Goal: Communication & Community: Answer question/provide support

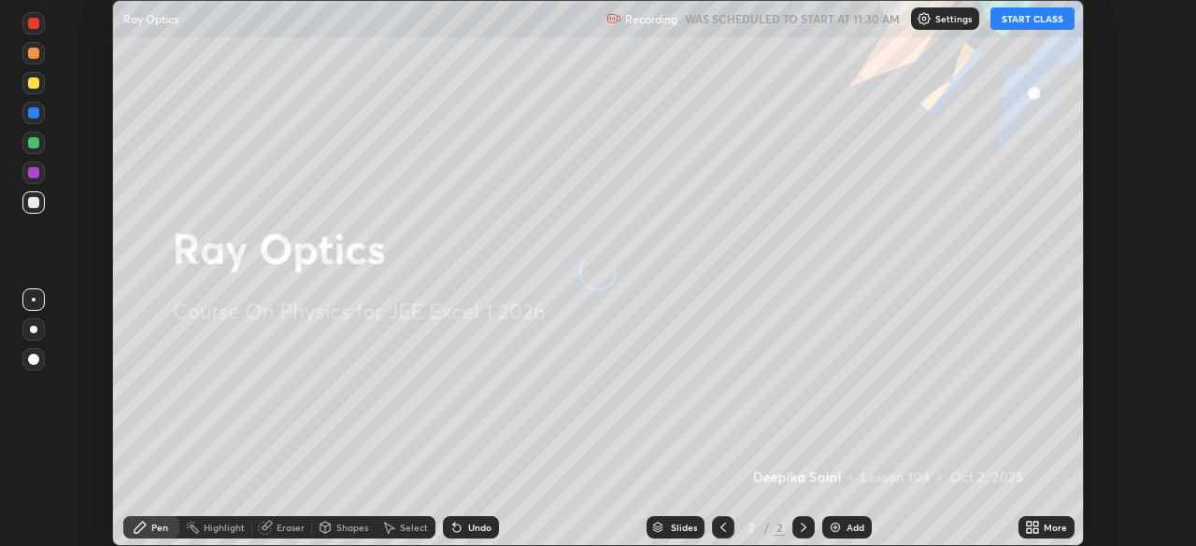
scroll to position [546, 1195]
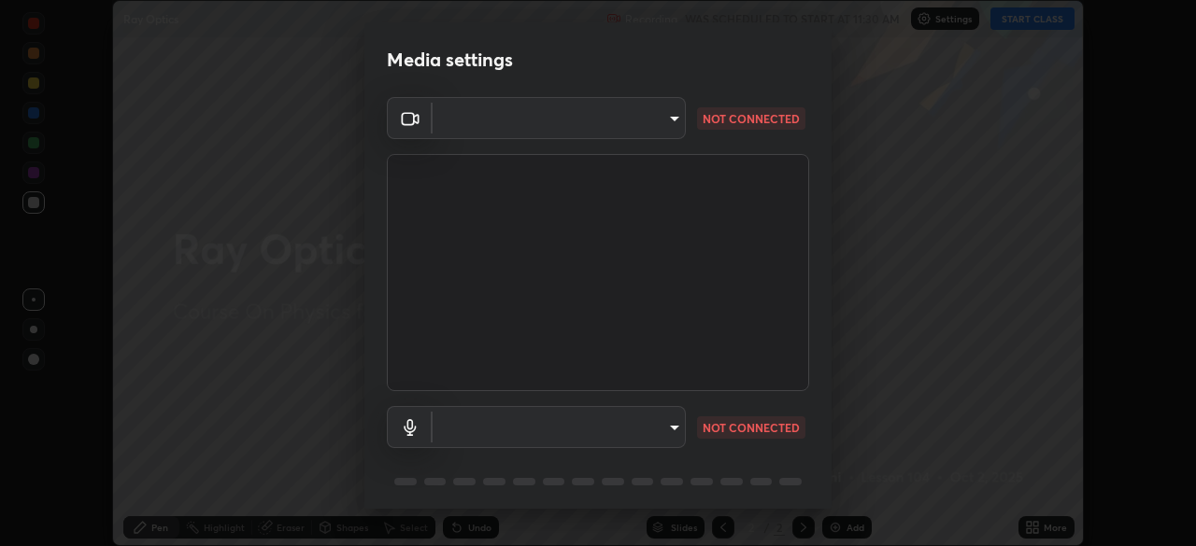
type input "100c0e0e409b1508d569c815e84311e0868d033d0fb9fb46bc53c870fbf18875"
type input "default"
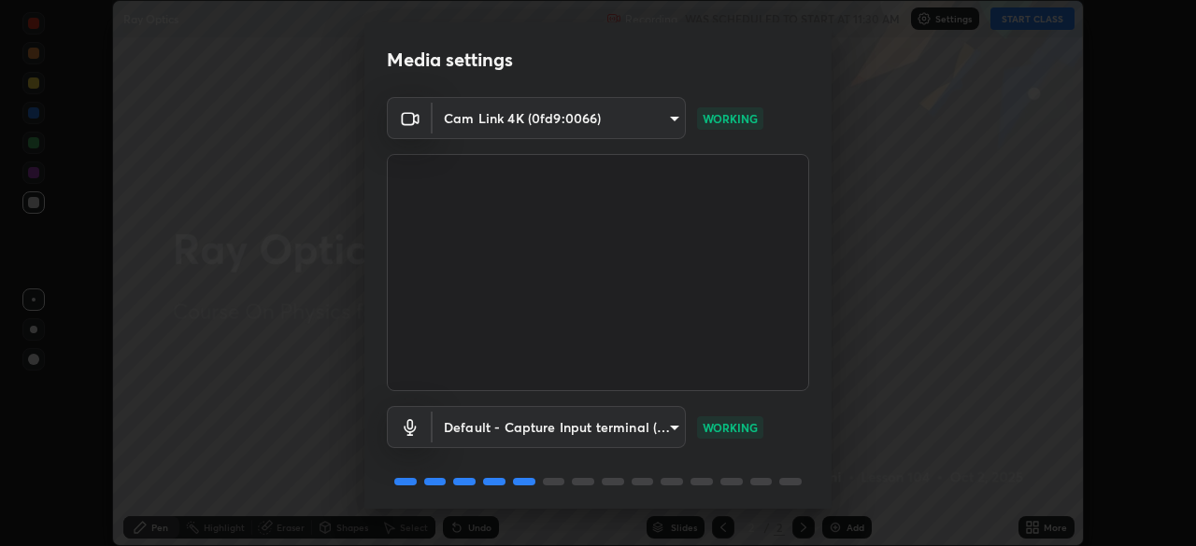
scroll to position [66, 0]
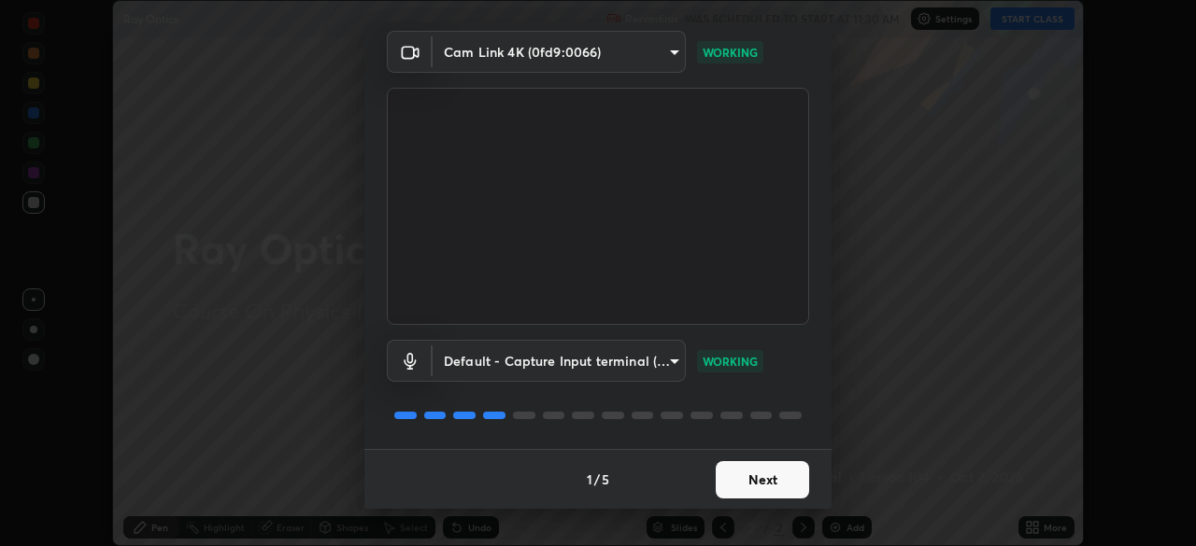
click at [729, 488] on button "Next" at bounding box center [761, 479] width 93 height 37
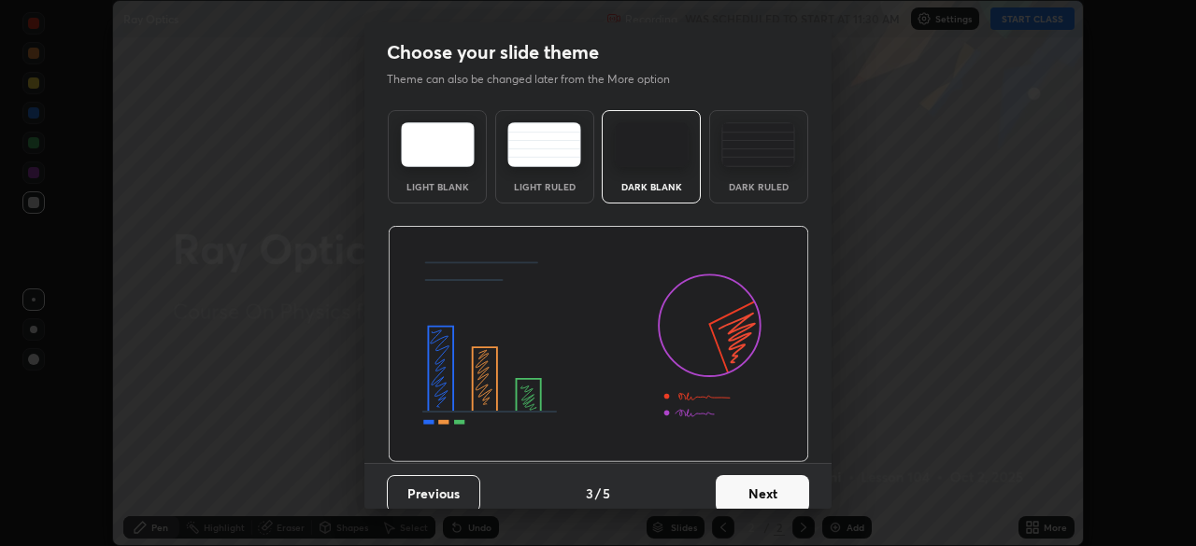
click at [727, 475] on button "Next" at bounding box center [761, 493] width 93 height 37
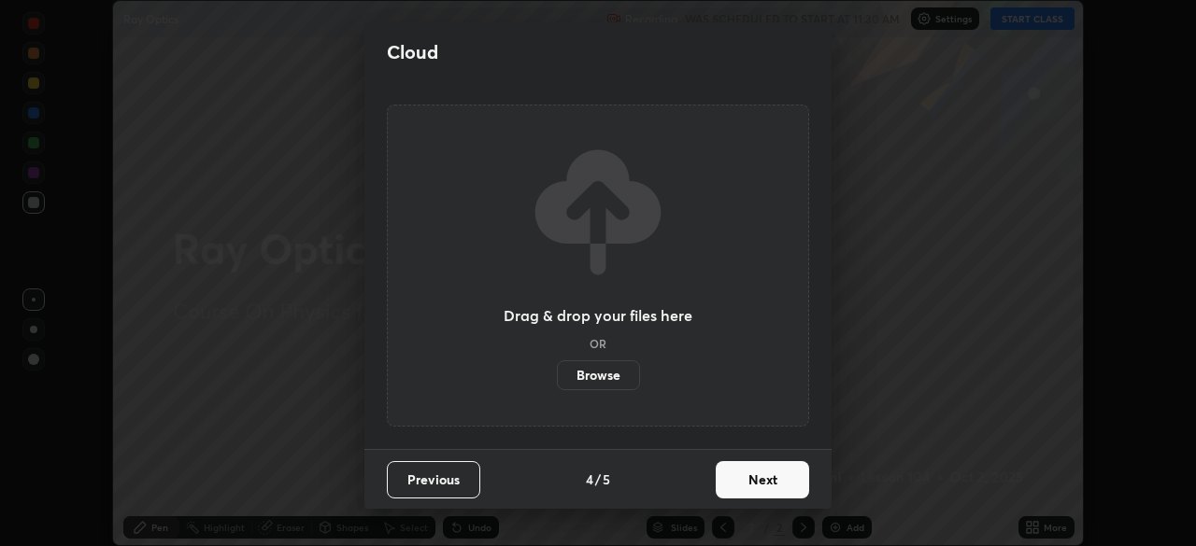
click at [728, 483] on button "Next" at bounding box center [761, 479] width 93 height 37
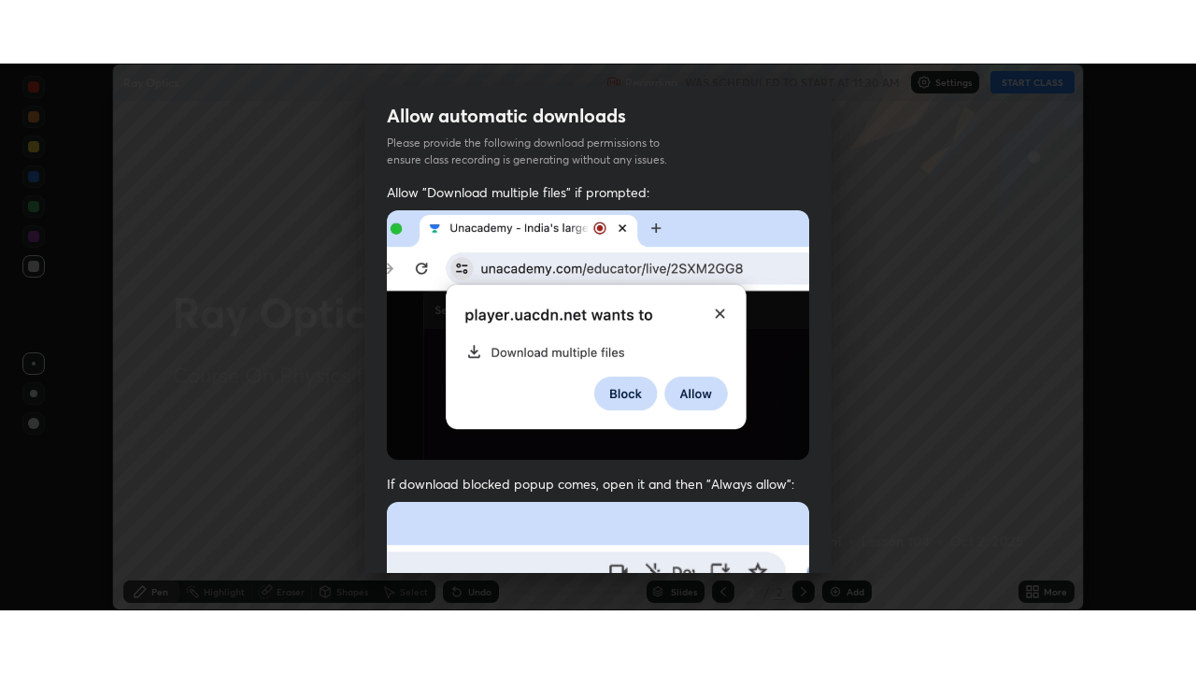
scroll to position [447, 0]
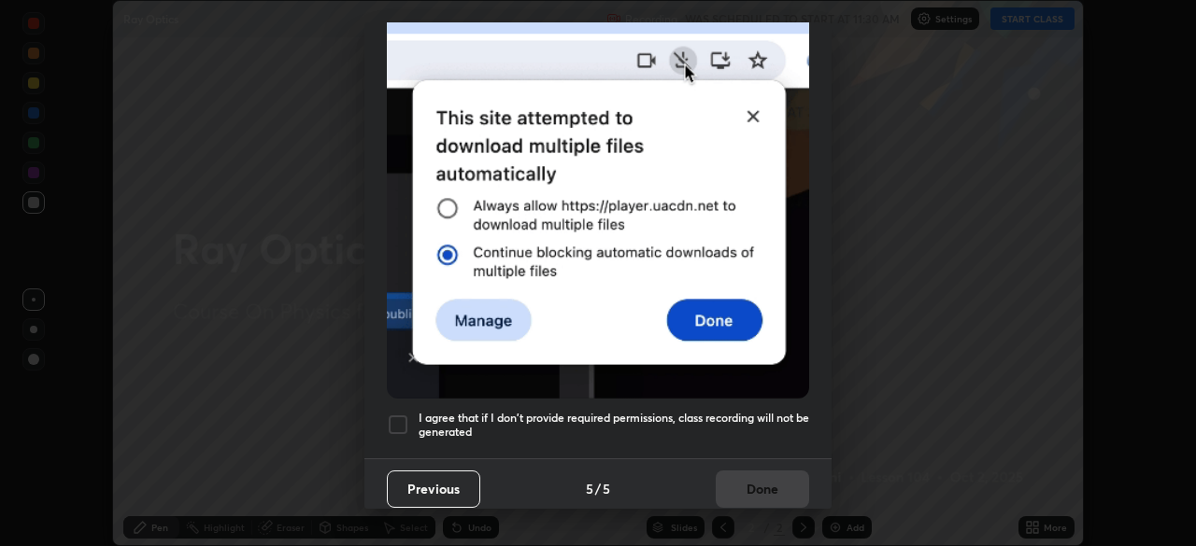
click at [605, 411] on h5 "I agree that if I don't provide required permissions, class recording will not …" at bounding box center [613, 425] width 390 height 29
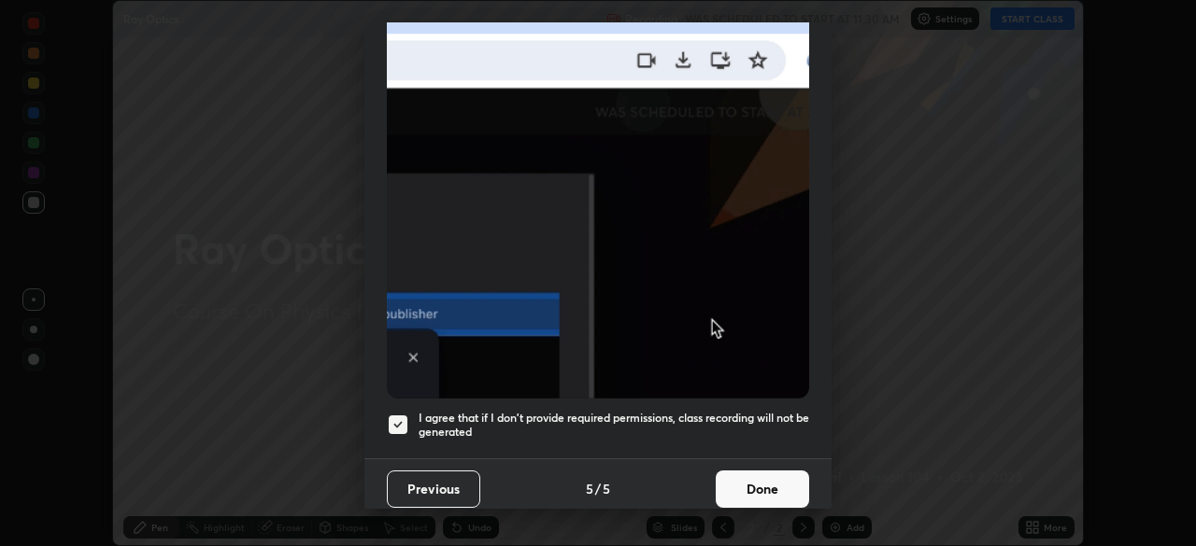
click at [715, 474] on button "Done" at bounding box center [761, 489] width 93 height 37
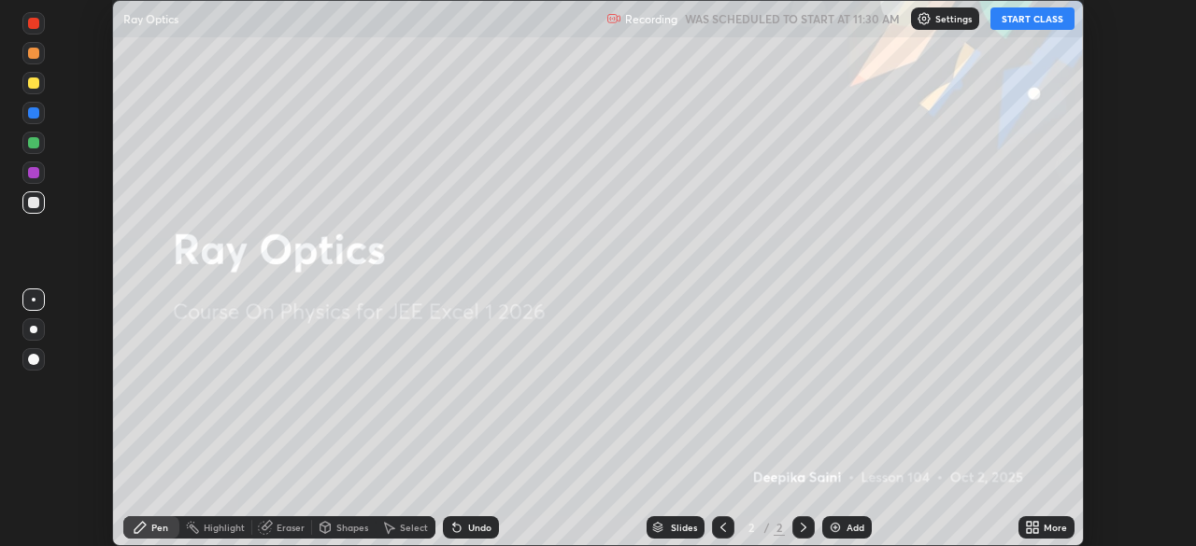
click at [1029, 20] on button "START CLASS" at bounding box center [1032, 18] width 84 height 22
click at [1041, 523] on div "More" at bounding box center [1046, 528] width 56 height 22
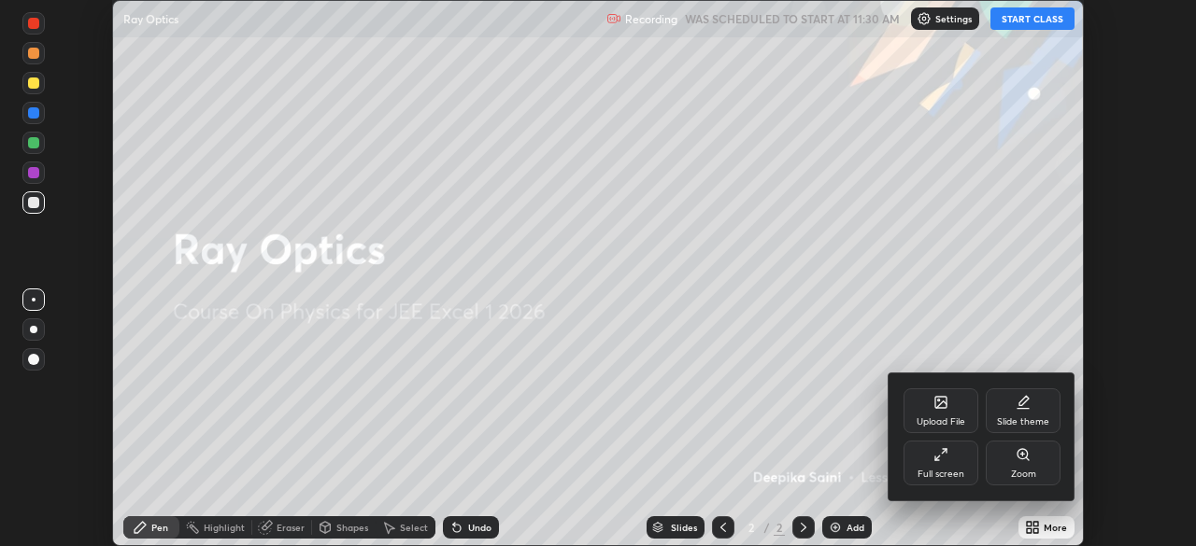
click at [956, 470] on div "Full screen" at bounding box center [940, 474] width 47 height 9
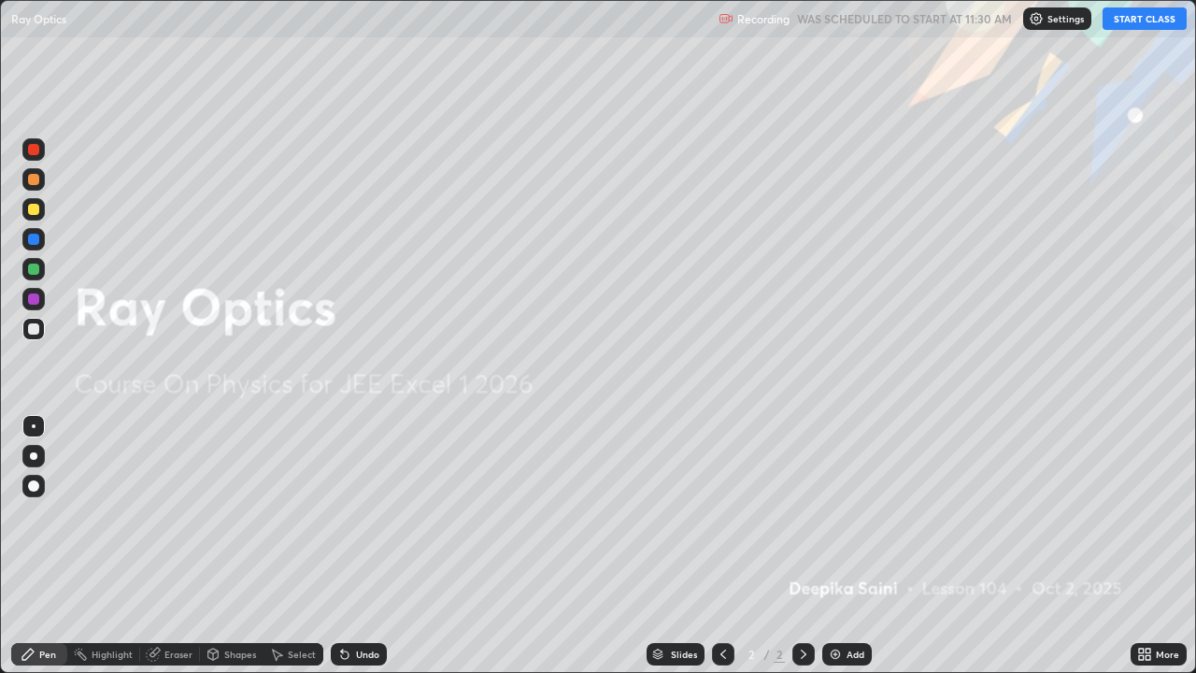
scroll to position [673, 1196]
click at [851, 545] on div "Add" at bounding box center [855, 653] width 18 height 9
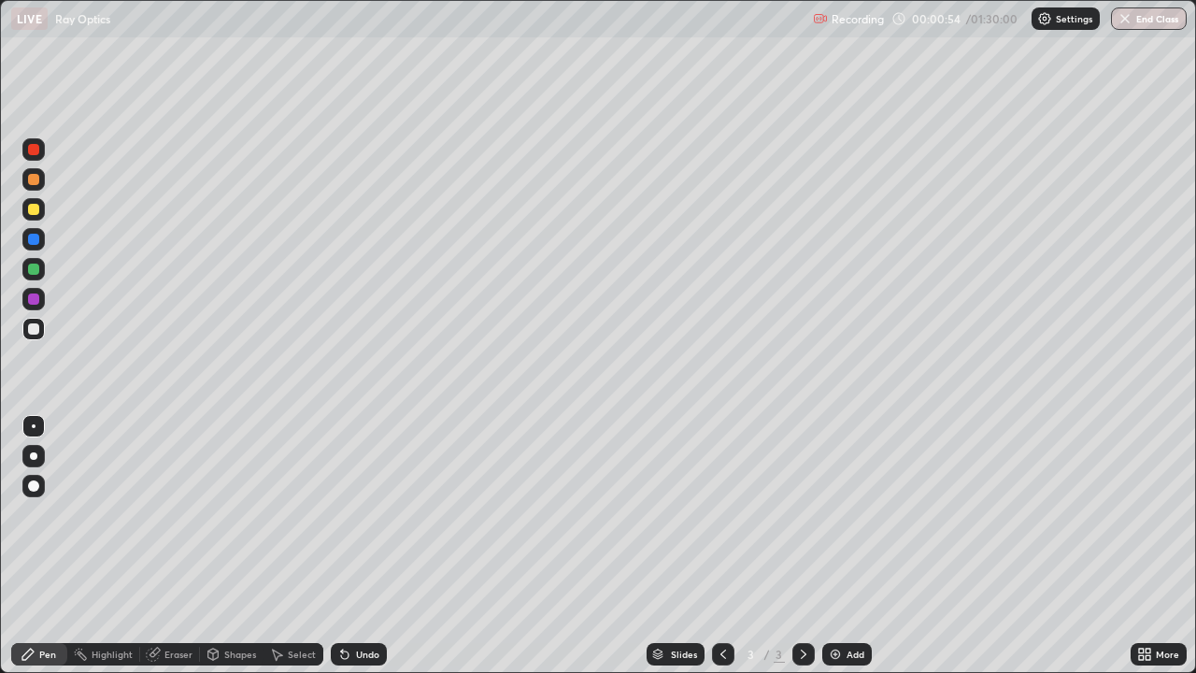
click at [35, 495] on div at bounding box center [33, 485] width 22 height 22
click at [33, 288] on div at bounding box center [33, 299] width 22 height 22
click at [360, 545] on div "Undo" at bounding box center [359, 654] width 56 height 22
click at [829, 545] on img at bounding box center [835, 653] width 15 height 15
click at [170, 545] on div "Eraser" at bounding box center [178, 653] width 28 height 9
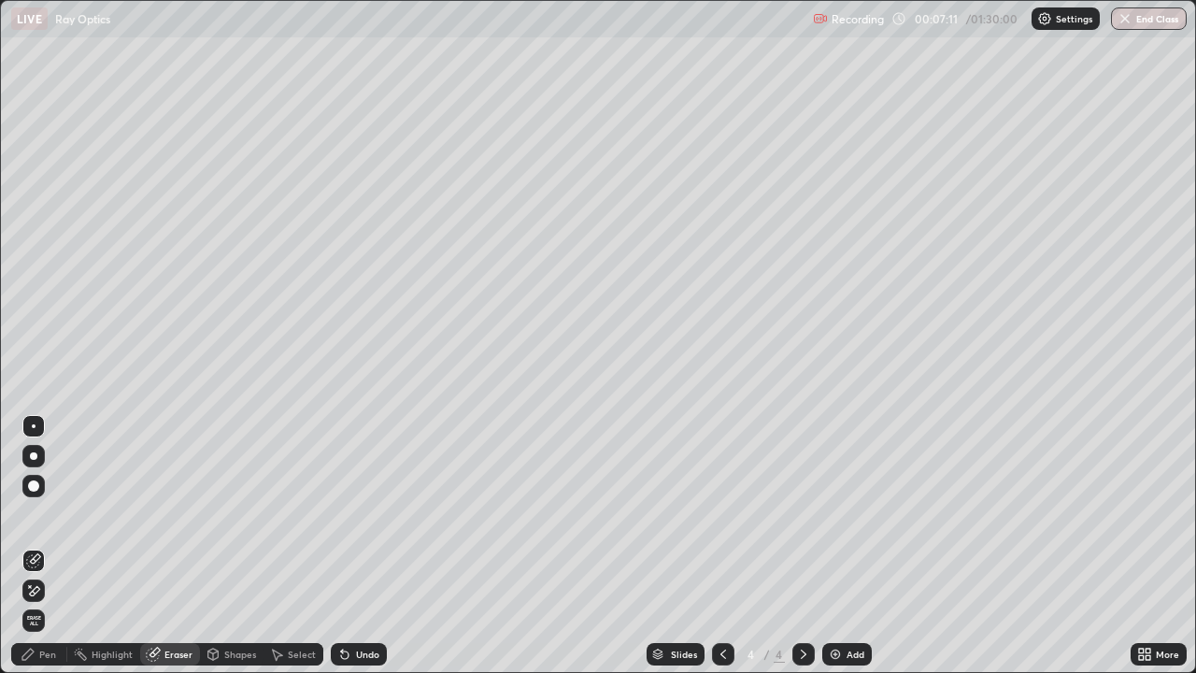
click at [51, 545] on div "Pen" at bounding box center [47, 653] width 17 height 9
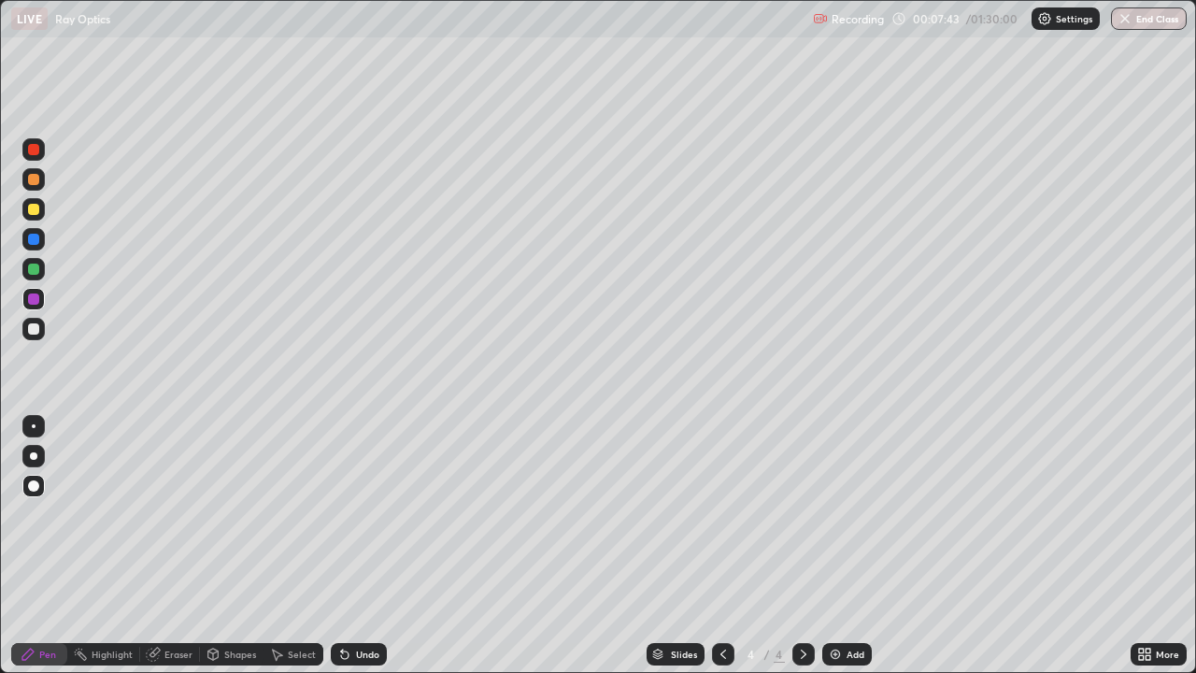
click at [162, 545] on div "Eraser" at bounding box center [170, 654] width 60 height 22
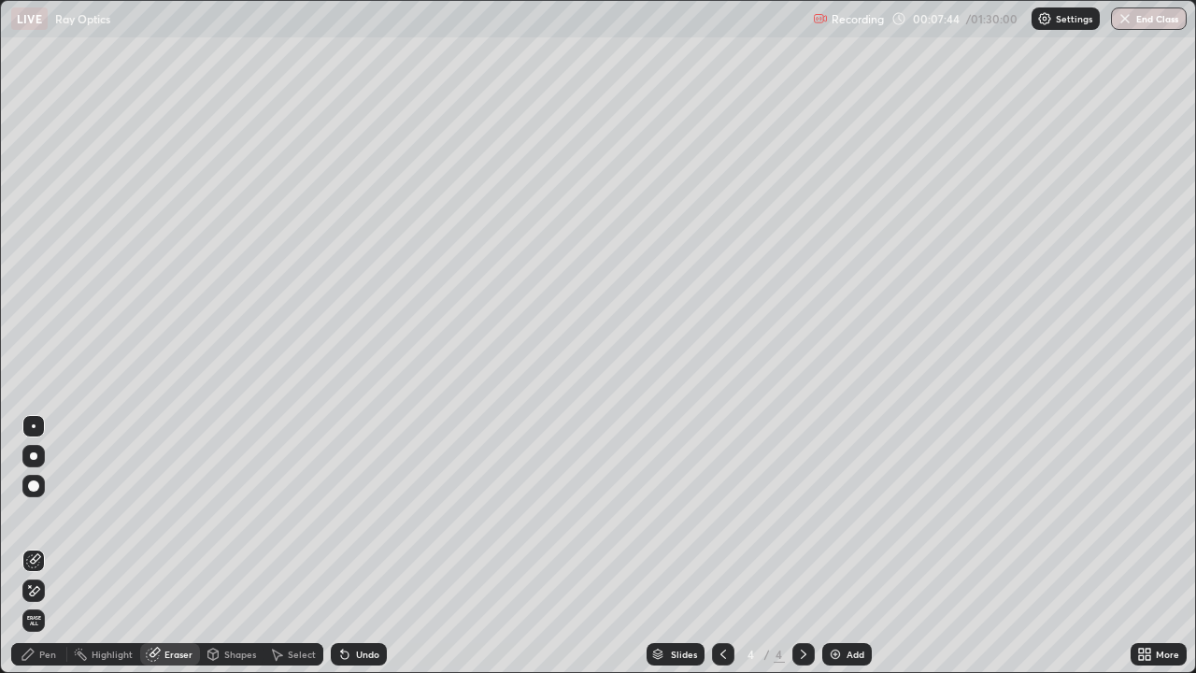
click at [45, 545] on div "Pen" at bounding box center [47, 653] width 17 height 9
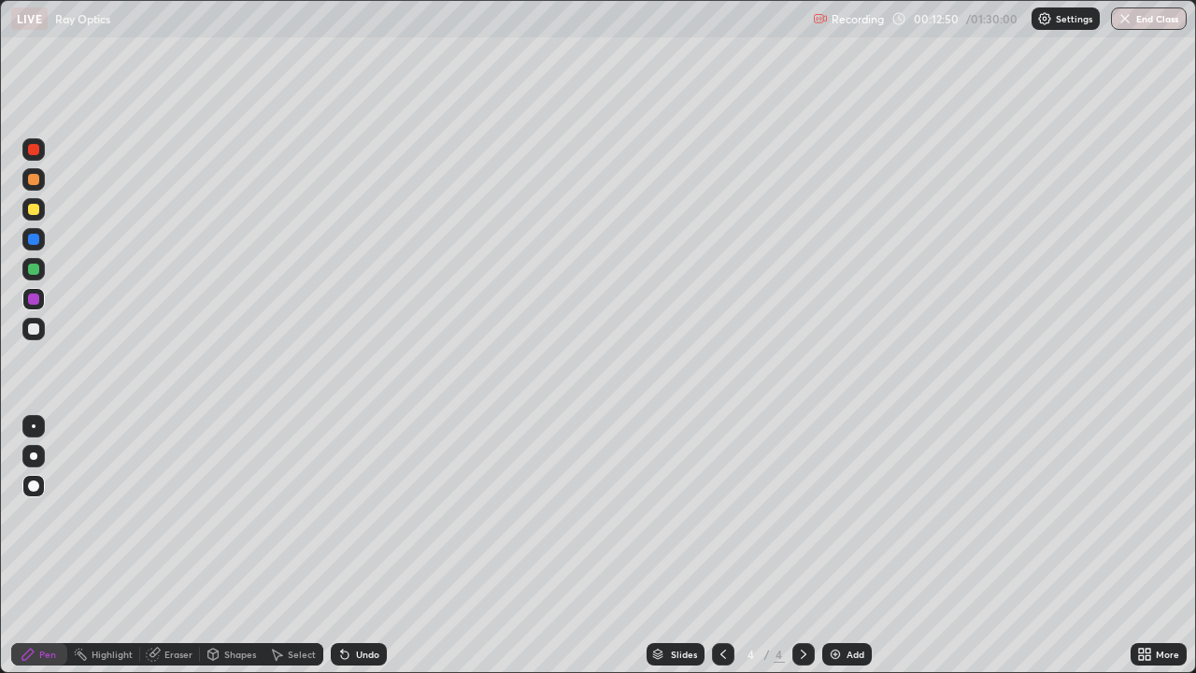
click at [829, 545] on img at bounding box center [835, 653] width 15 height 15
click at [353, 545] on div "Undo" at bounding box center [359, 654] width 56 height 22
click at [172, 545] on div "Eraser" at bounding box center [178, 653] width 28 height 9
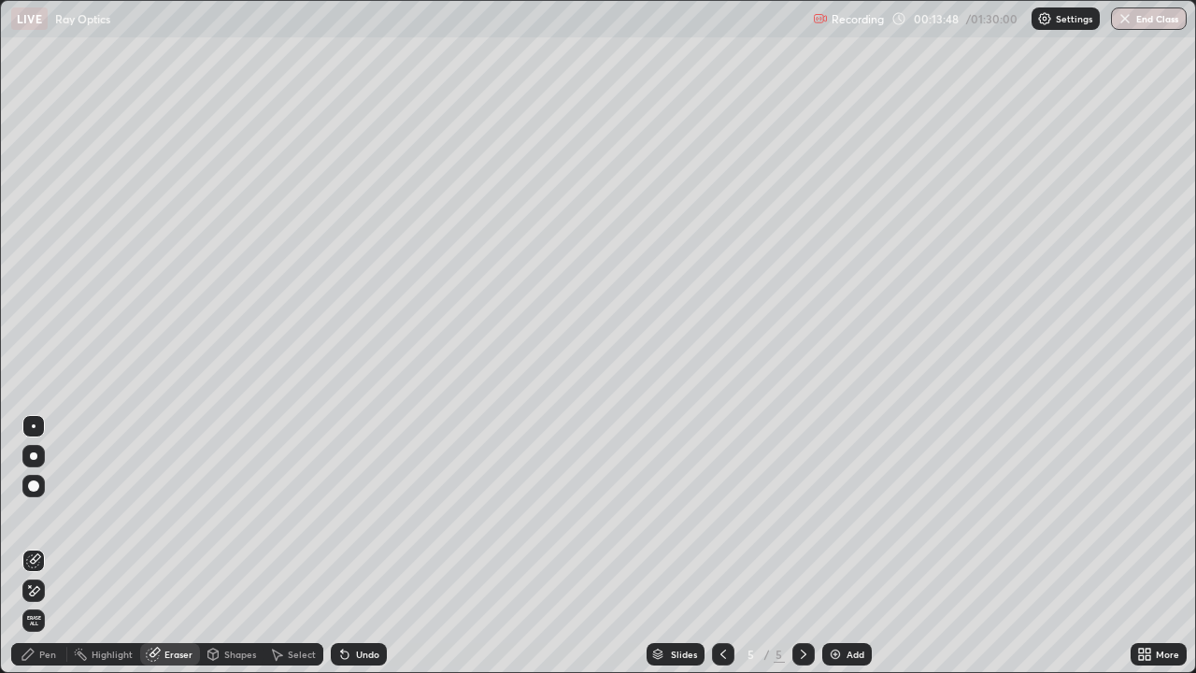
click at [43, 545] on div "Pen" at bounding box center [47, 653] width 17 height 9
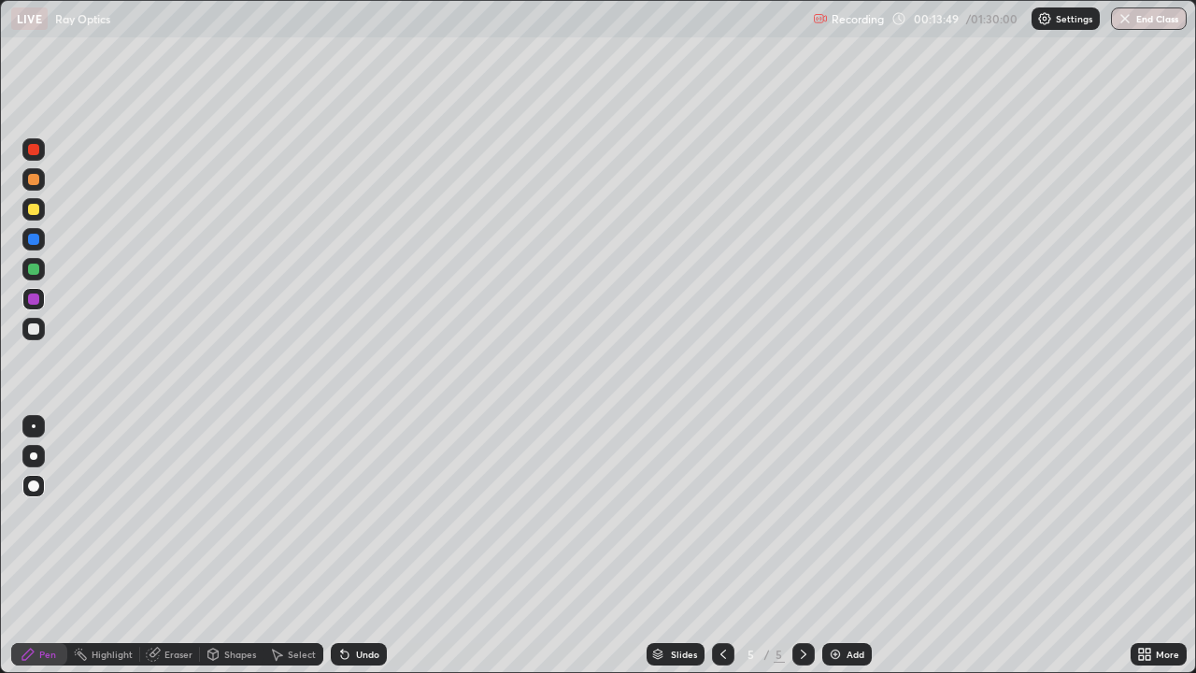
click at [347, 545] on icon at bounding box center [344, 653] width 15 height 15
click at [351, 545] on div "Undo" at bounding box center [359, 654] width 56 height 22
click at [352, 545] on div "Undo" at bounding box center [359, 654] width 56 height 22
click at [356, 545] on div "Undo" at bounding box center [367, 653] width 23 height 9
click at [351, 545] on div "Undo" at bounding box center [359, 654] width 56 height 22
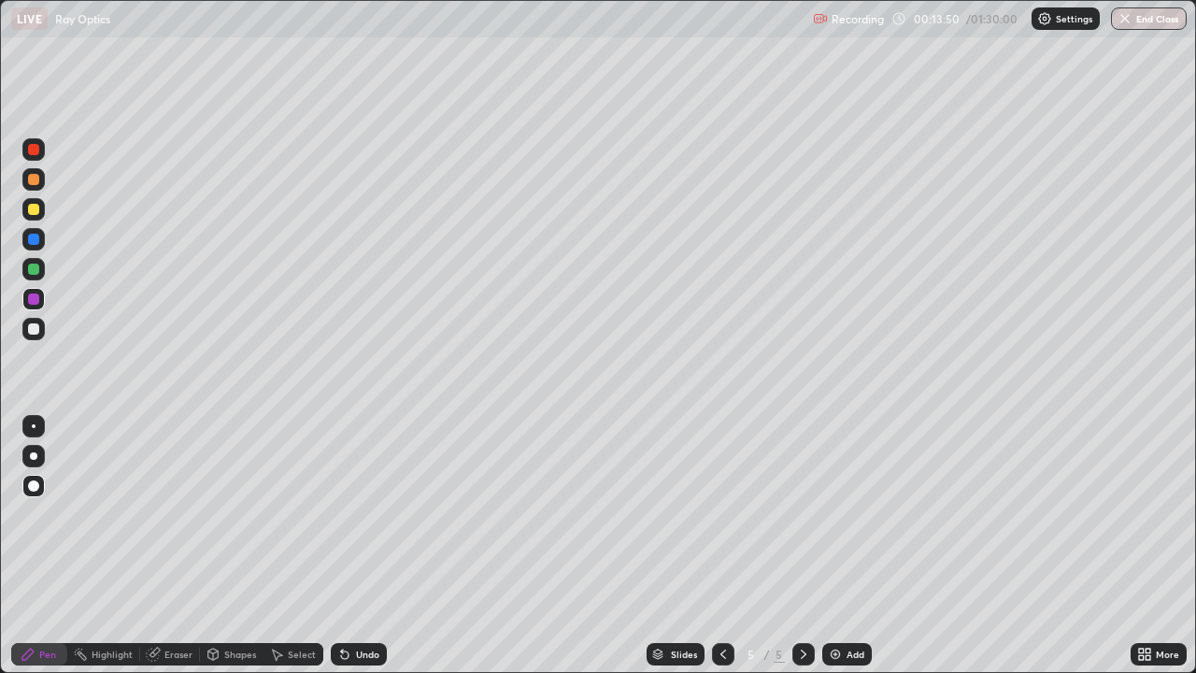
click at [350, 545] on div "Undo" at bounding box center [359, 654] width 56 height 22
click at [351, 545] on div "Undo" at bounding box center [359, 654] width 56 height 22
click at [348, 545] on icon at bounding box center [344, 653] width 15 height 15
click at [342, 545] on icon at bounding box center [344, 654] width 7 height 7
click at [348, 545] on icon at bounding box center [344, 653] width 15 height 15
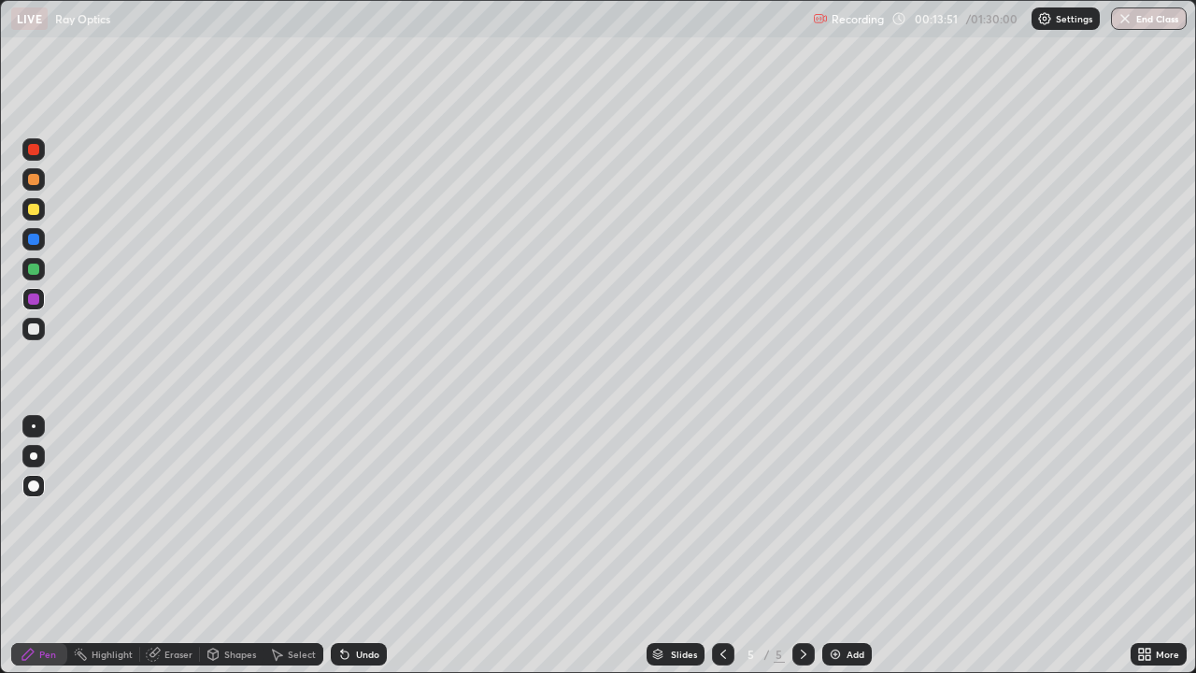
click at [350, 545] on div "Undo" at bounding box center [359, 654] width 56 height 22
click at [347, 545] on icon at bounding box center [344, 653] width 15 height 15
click at [348, 545] on icon at bounding box center [344, 653] width 15 height 15
click at [347, 545] on icon at bounding box center [344, 653] width 15 height 15
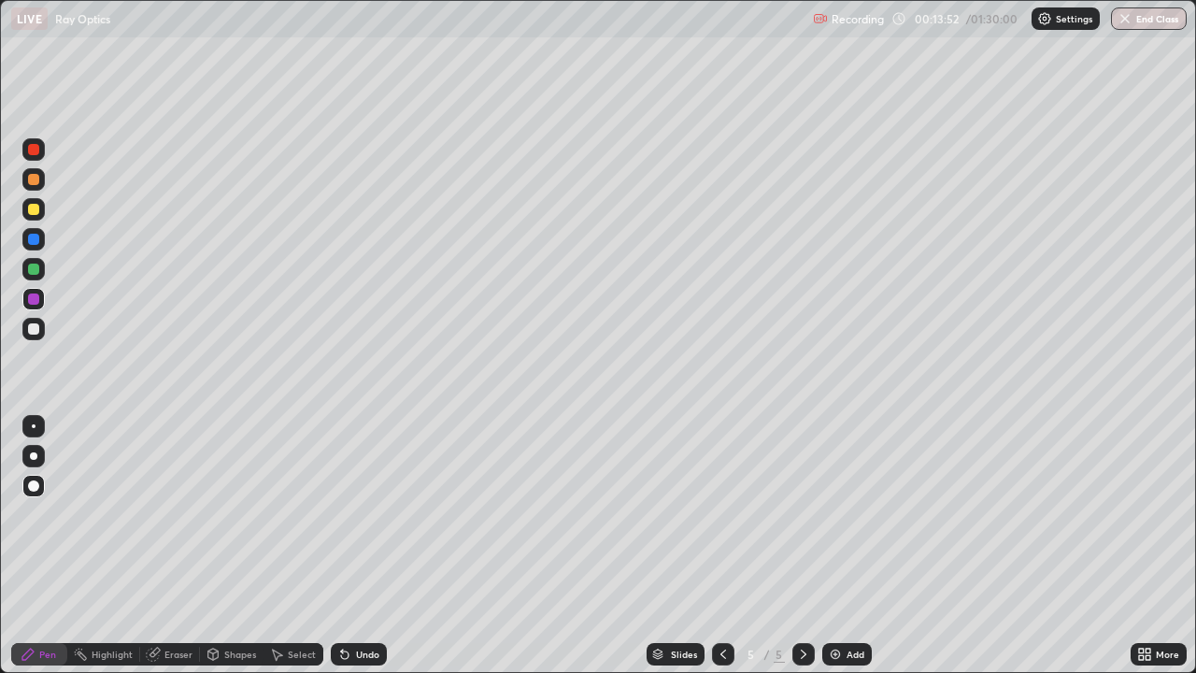
click at [349, 545] on div "Undo" at bounding box center [359, 654] width 56 height 22
click at [350, 545] on div "Undo" at bounding box center [359, 654] width 56 height 22
click at [352, 545] on div "Undo" at bounding box center [359, 654] width 56 height 22
click at [350, 545] on div "Undo" at bounding box center [359, 654] width 56 height 22
click at [351, 545] on div "Undo" at bounding box center [359, 654] width 56 height 22
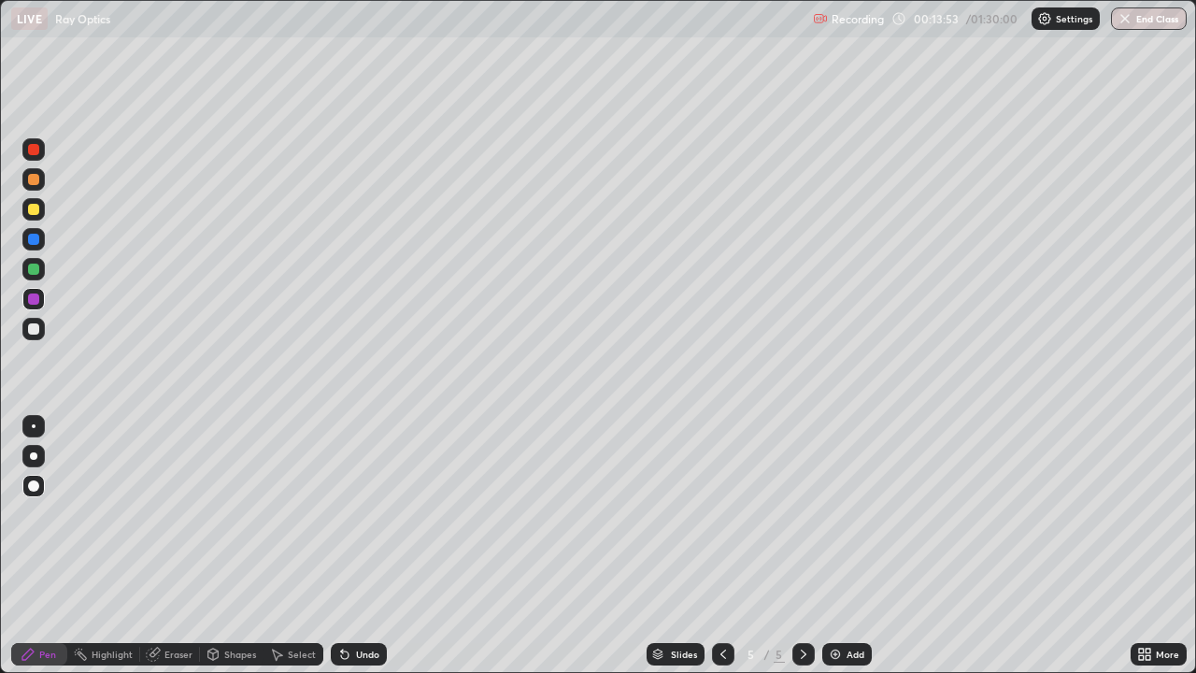
click at [353, 545] on div "Undo" at bounding box center [359, 654] width 56 height 22
click at [224, 545] on div "Shapes" at bounding box center [240, 653] width 32 height 9
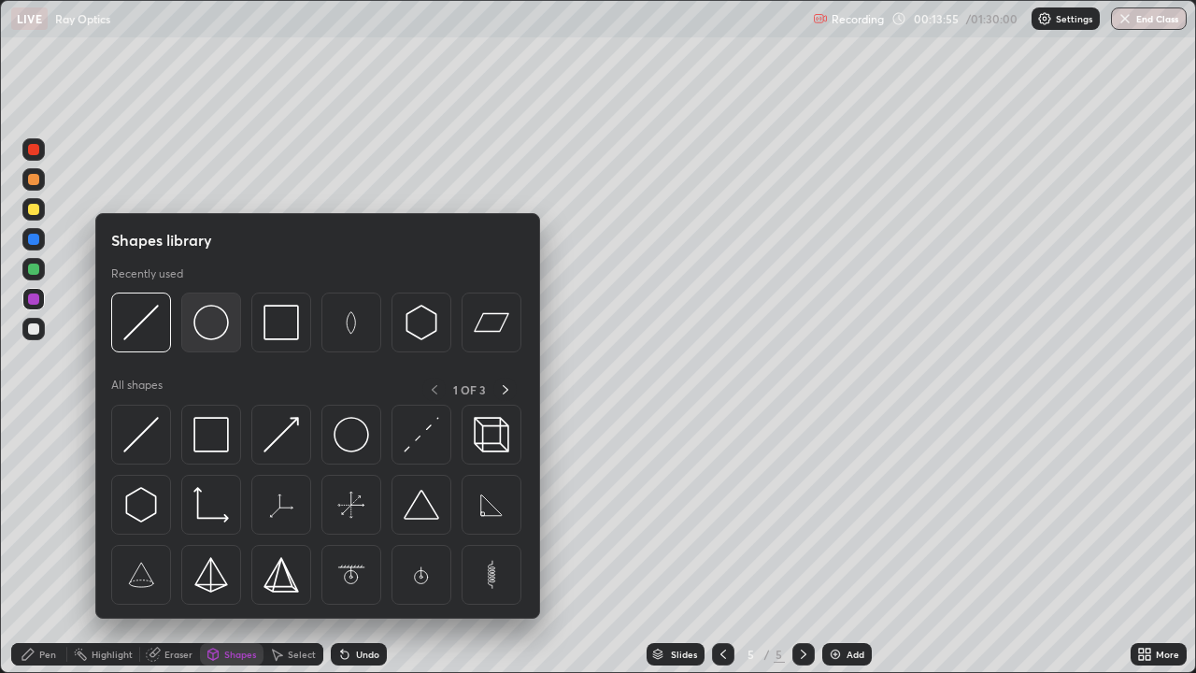
click at [209, 344] on div at bounding box center [211, 322] width 60 height 60
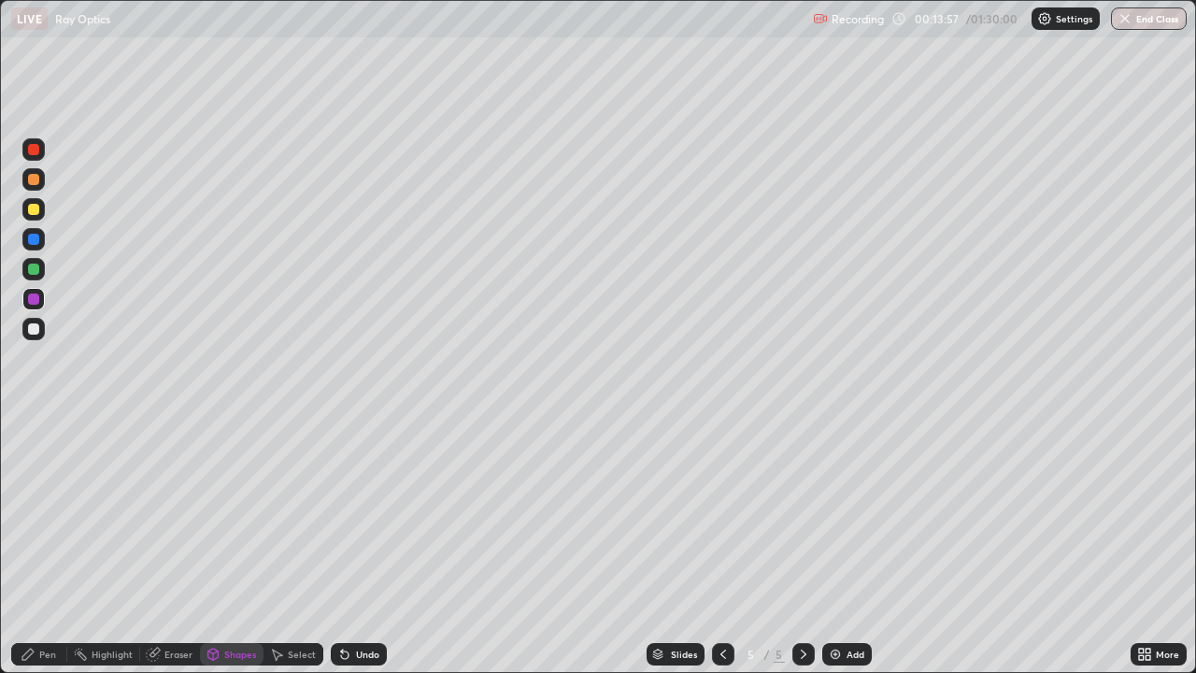
click at [45, 545] on div "Pen" at bounding box center [47, 653] width 17 height 9
click at [35, 330] on div at bounding box center [33, 328] width 11 height 11
click at [36, 304] on div at bounding box center [33, 298] width 11 height 11
click at [177, 545] on div "Eraser" at bounding box center [178, 653] width 28 height 9
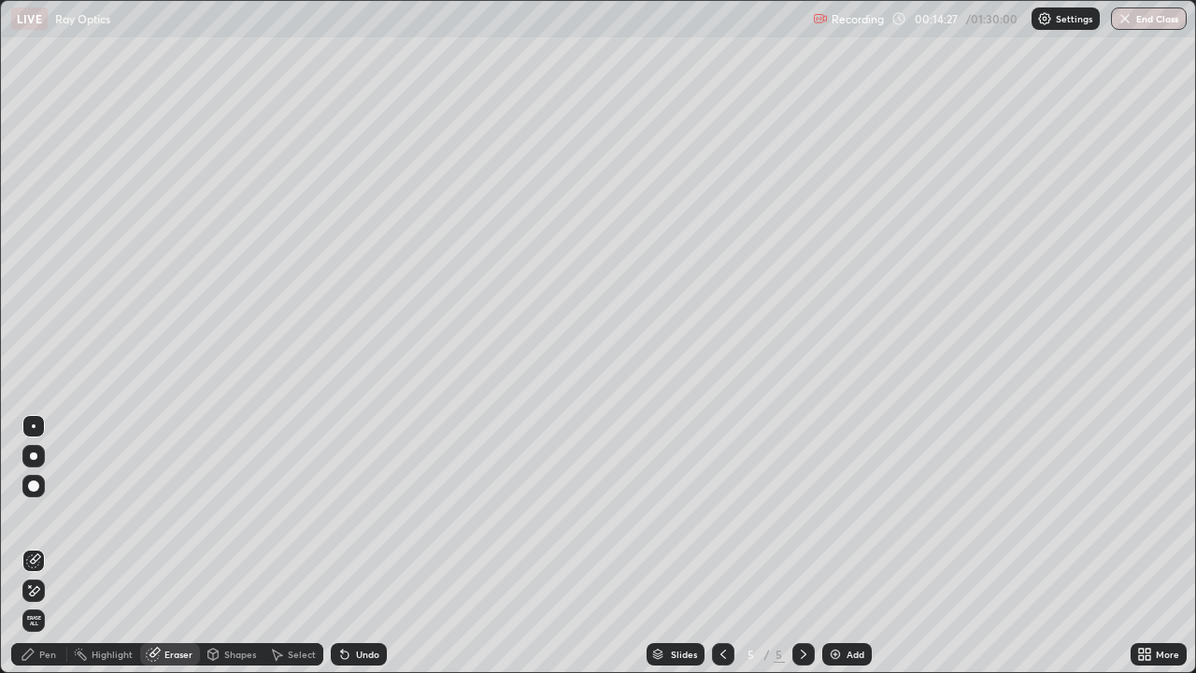
click at [51, 545] on div "Pen" at bounding box center [47, 653] width 17 height 9
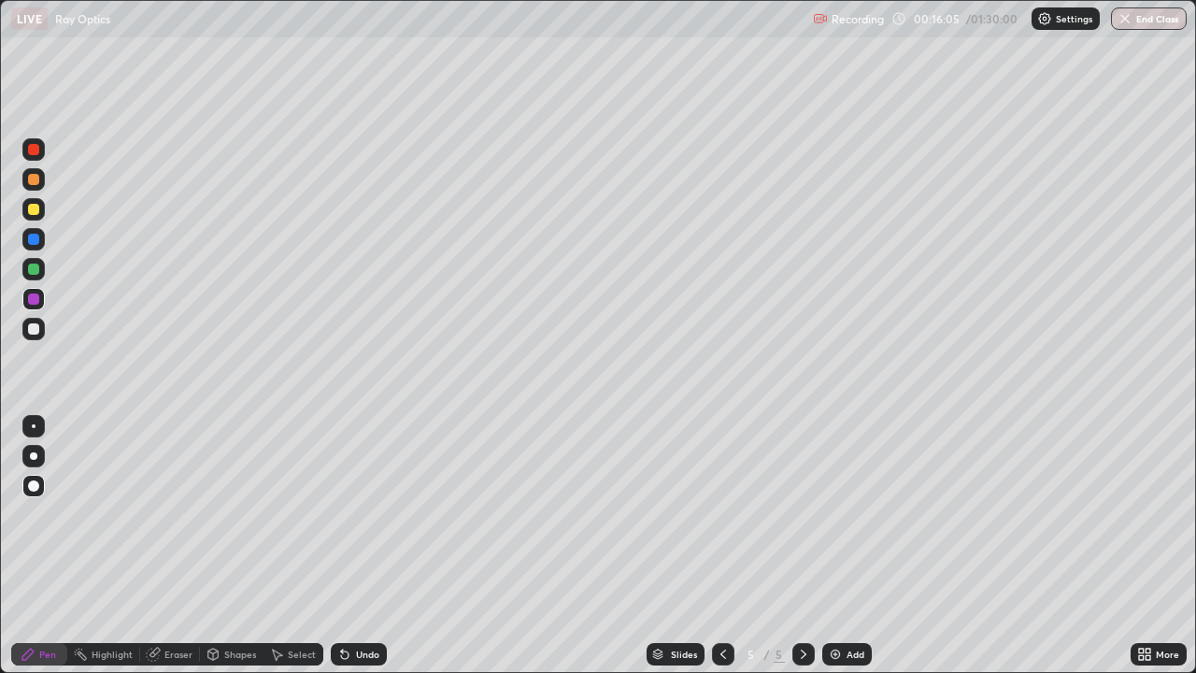
click at [177, 545] on div "Eraser" at bounding box center [178, 653] width 28 height 9
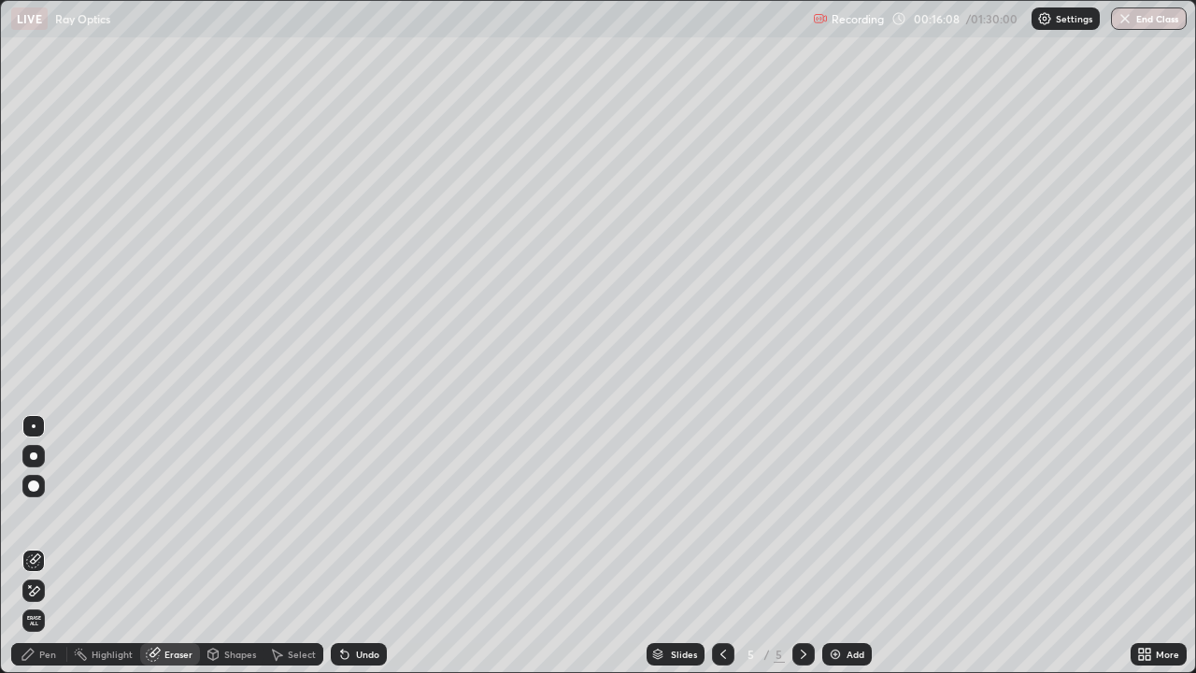
click at [43, 545] on div "Pen" at bounding box center [47, 653] width 17 height 9
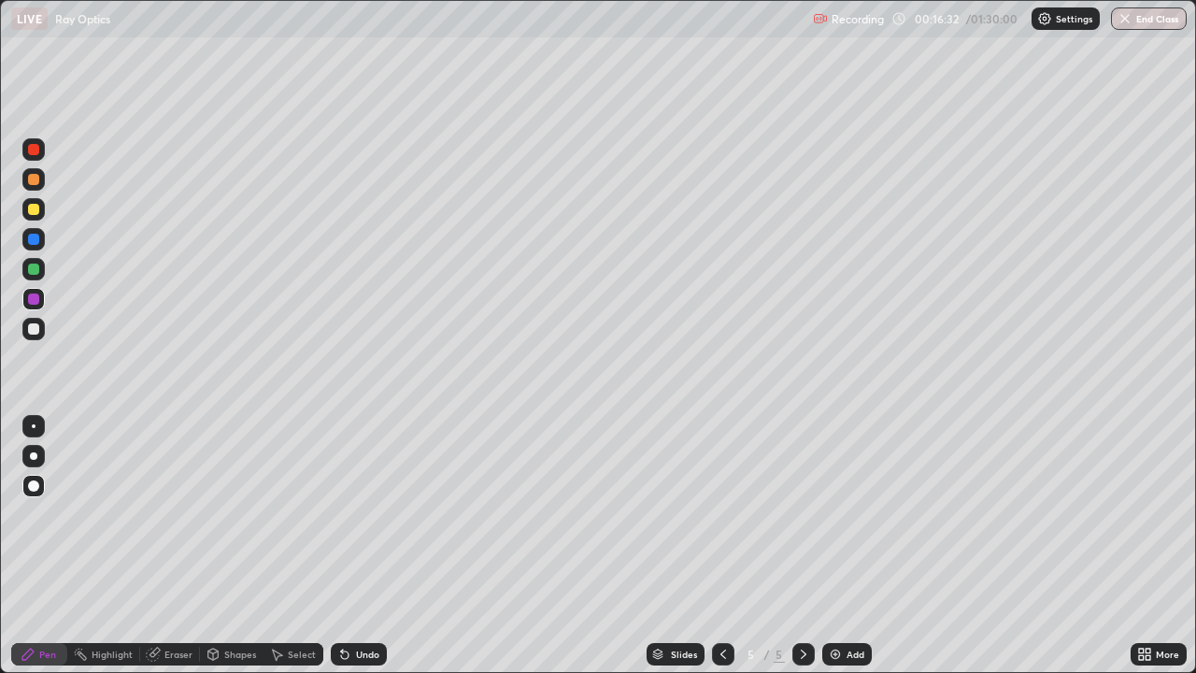
click at [191, 545] on div "Eraser" at bounding box center [170, 654] width 60 height 22
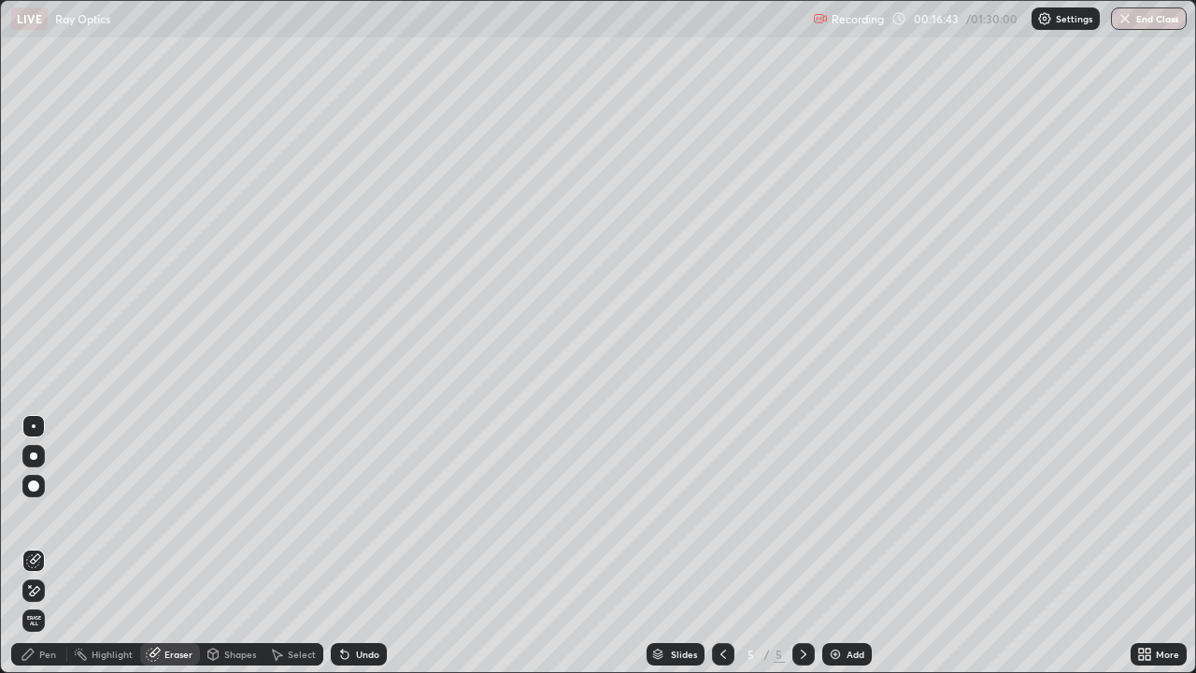
click at [58, 545] on div "Pen" at bounding box center [39, 654] width 56 height 22
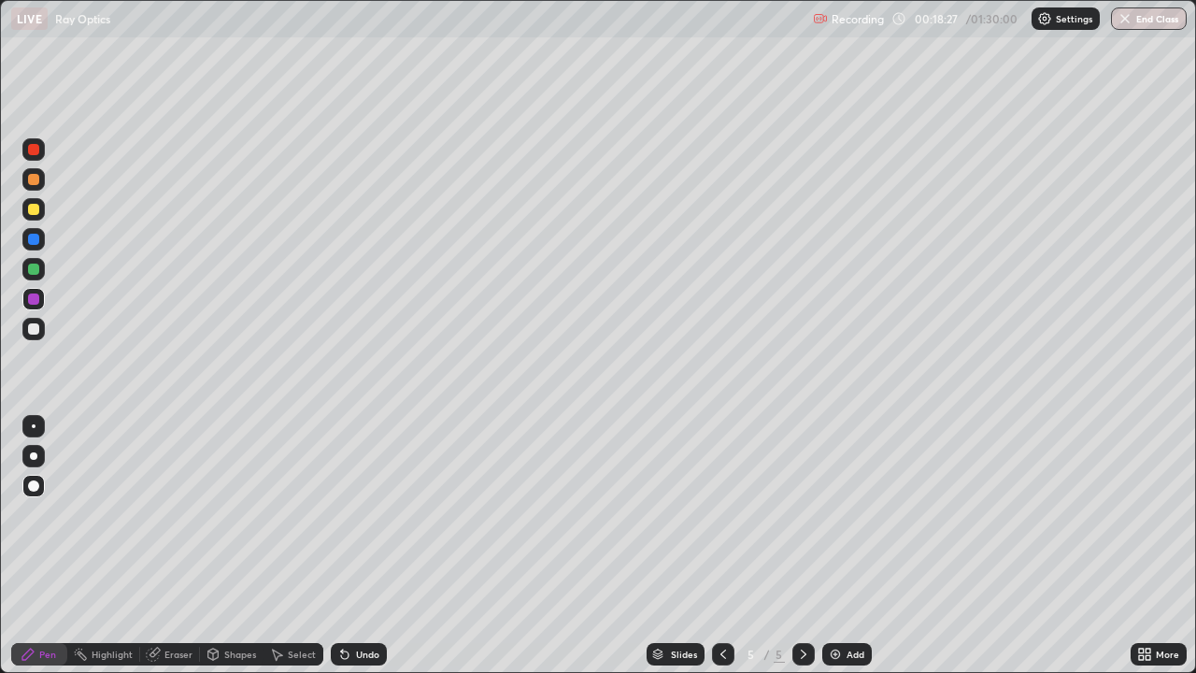
click at [824, 545] on div "Add" at bounding box center [847, 654] width 50 height 22
click at [34, 183] on div at bounding box center [33, 179] width 11 height 11
click at [171, 545] on div "Eraser" at bounding box center [178, 653] width 28 height 9
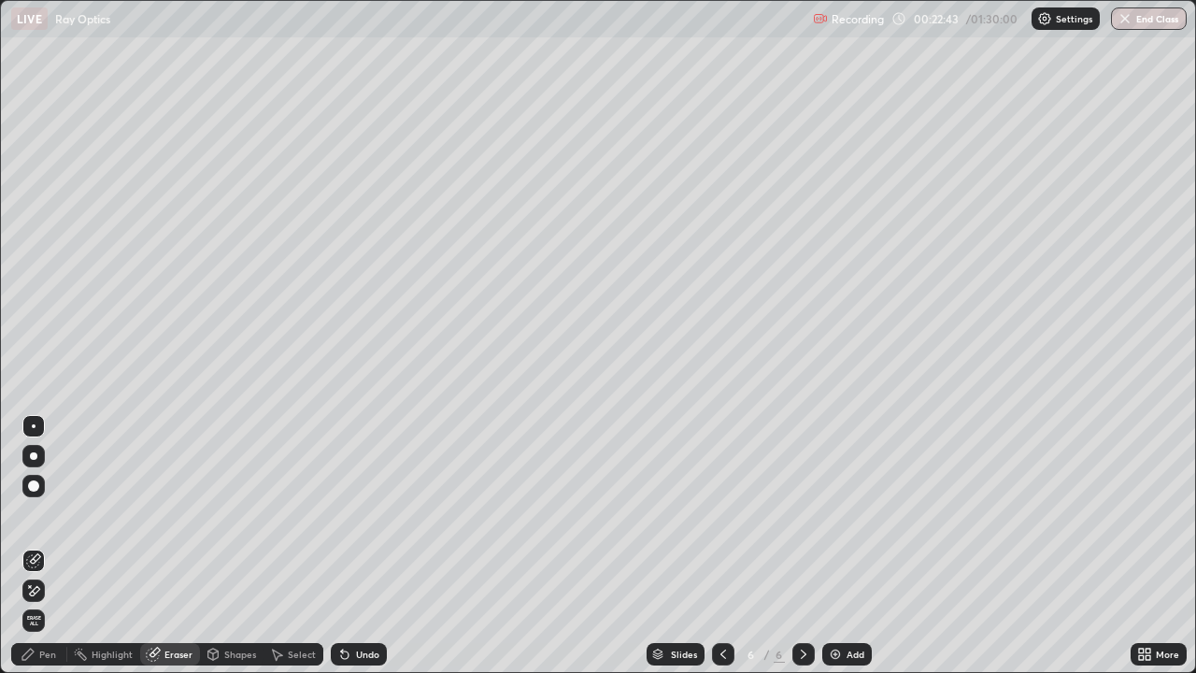
click at [46, 545] on div "Pen" at bounding box center [39, 654] width 56 height 22
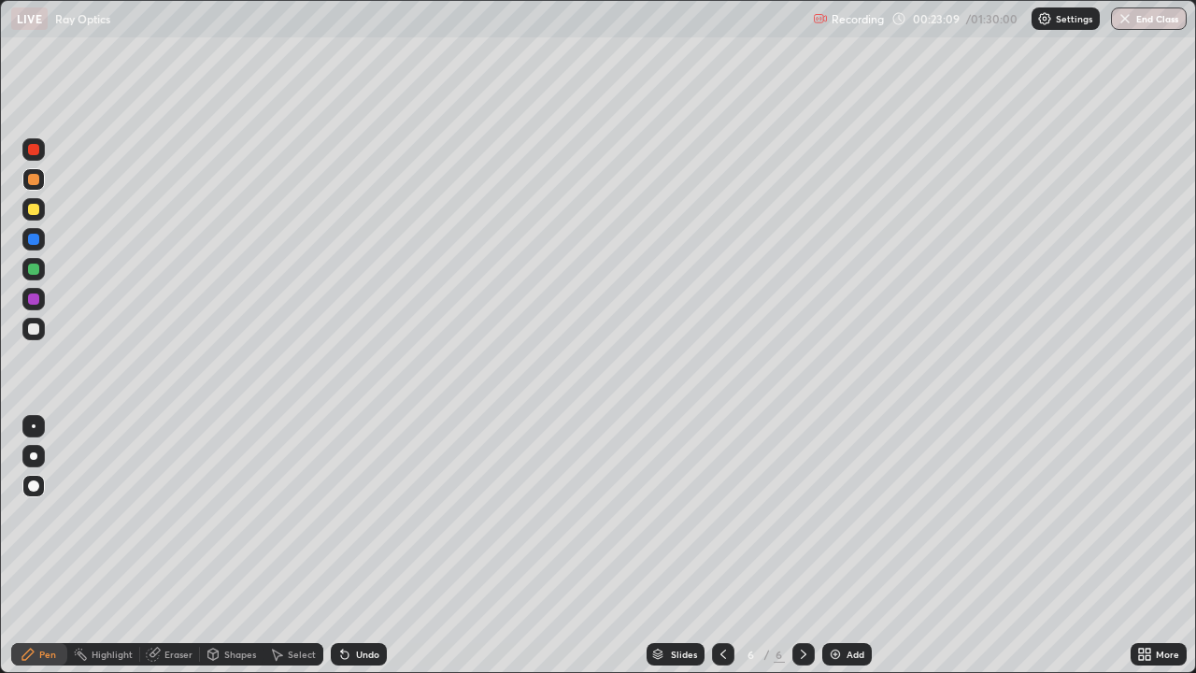
click at [837, 545] on img at bounding box center [835, 653] width 15 height 15
click at [286, 545] on div "Select" at bounding box center [293, 654] width 60 height 22
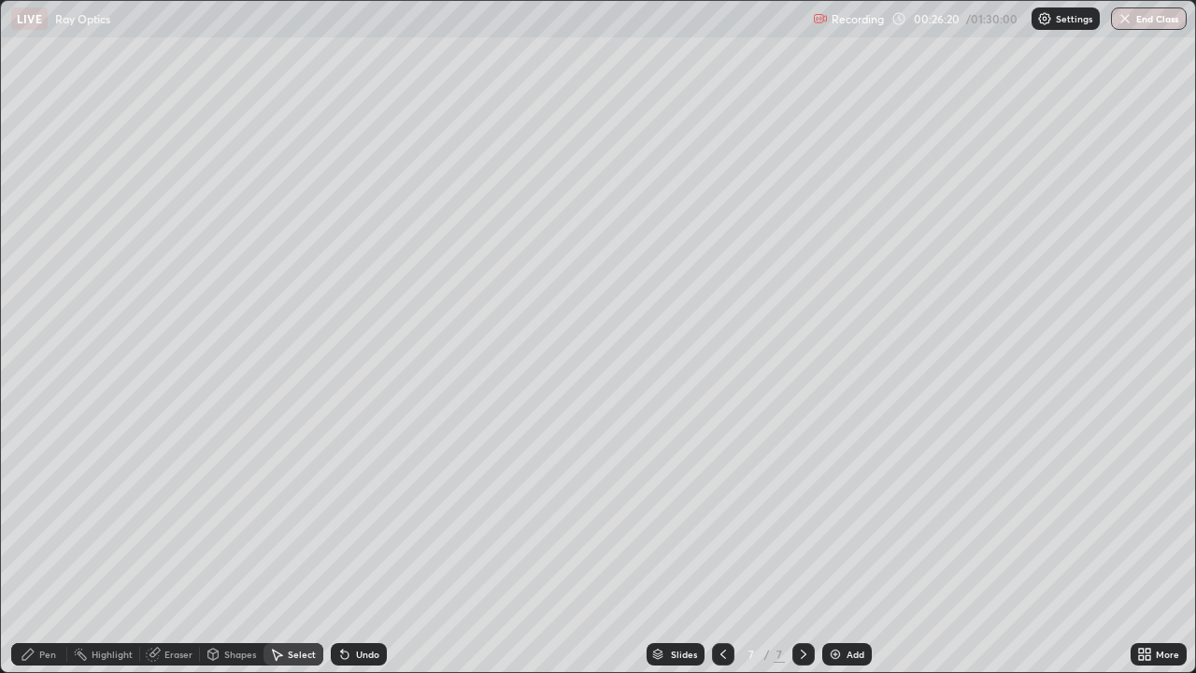
click at [135, 241] on div "0 ° Undo Copy Duplicate Duplicate to new slide Delete" at bounding box center [598, 336] width 1194 height 671
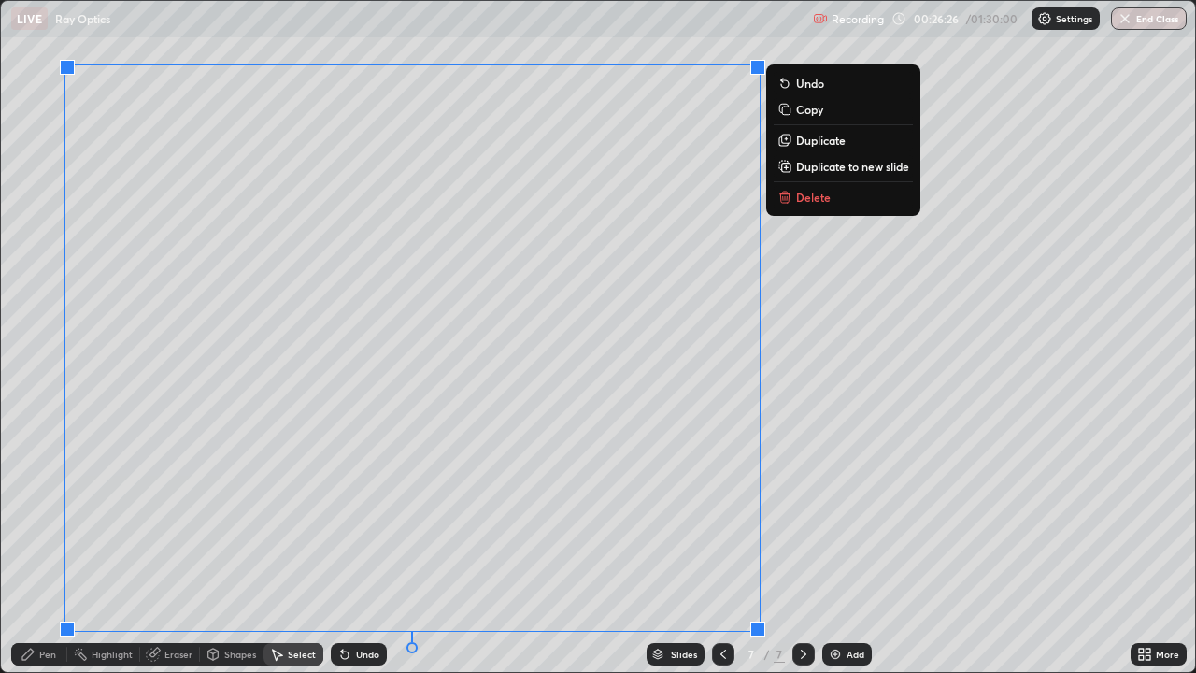
click at [782, 203] on icon at bounding box center [785, 198] width 8 height 8
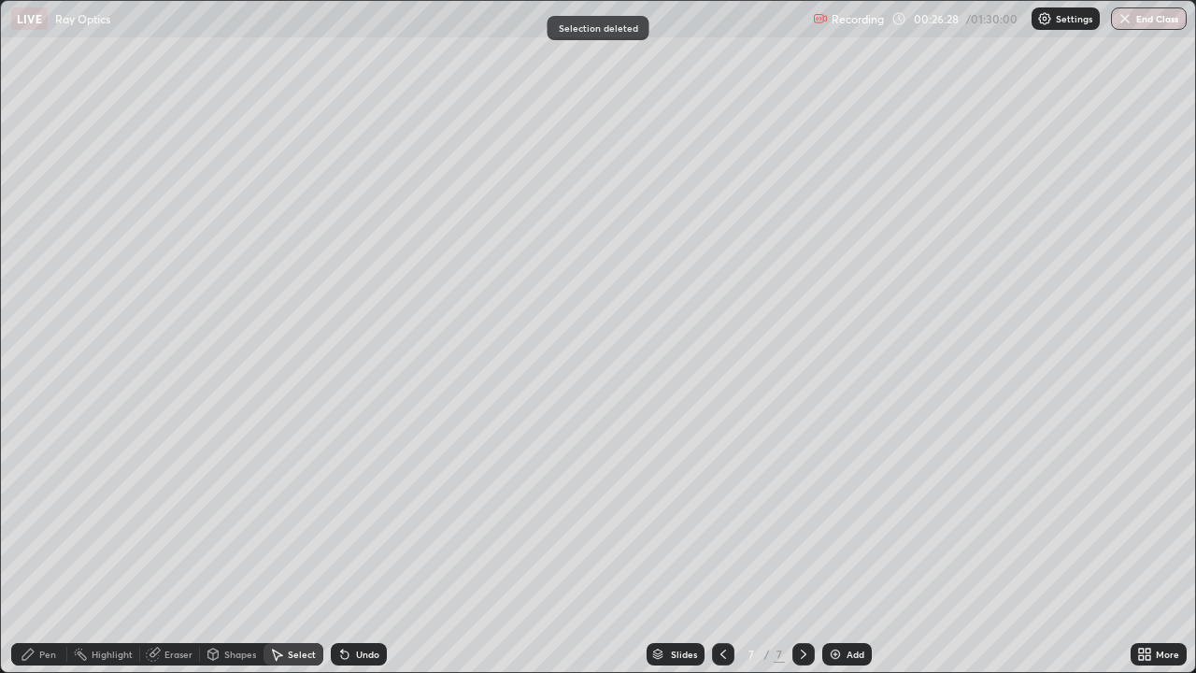
click at [40, 545] on div "Pen" at bounding box center [47, 653] width 17 height 9
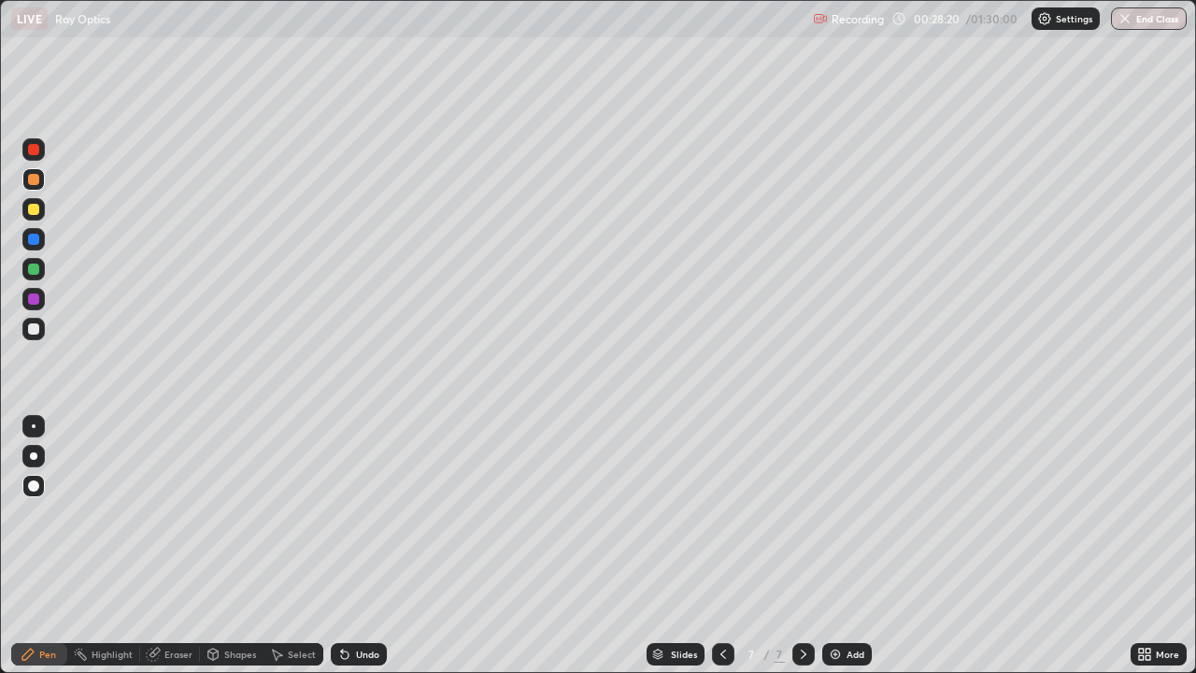
click at [164, 545] on div "Eraser" at bounding box center [178, 653] width 28 height 9
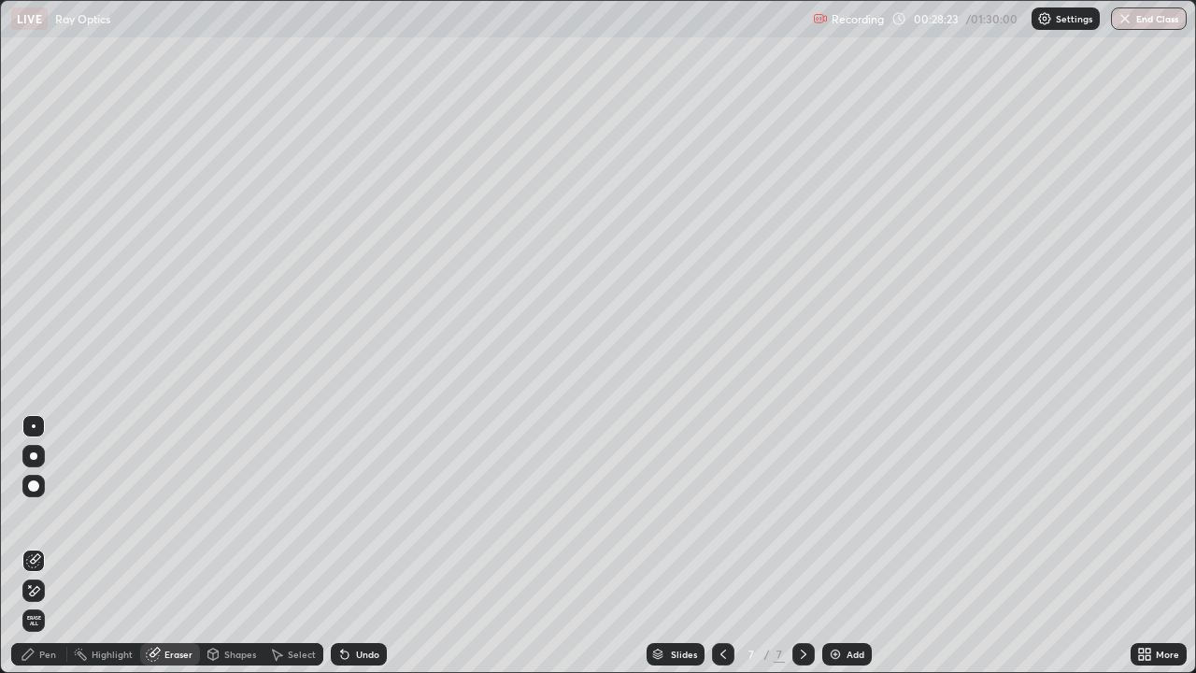
click at [50, 545] on div "Pen" at bounding box center [47, 653] width 17 height 9
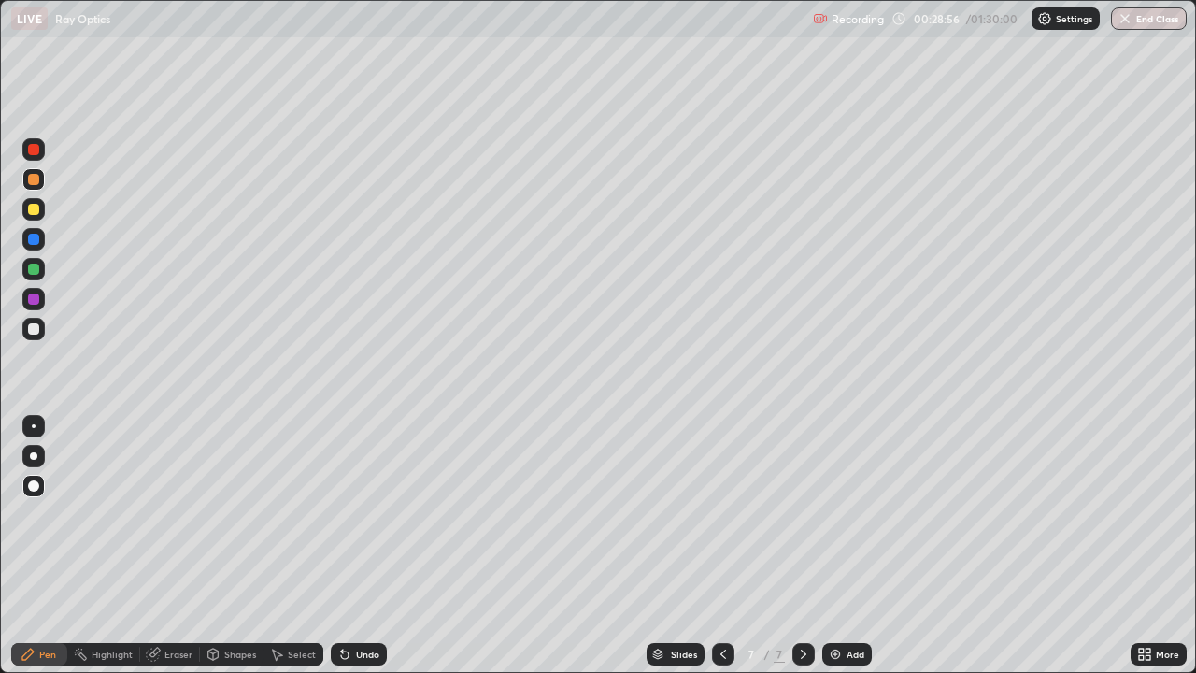
click at [838, 545] on img at bounding box center [835, 653] width 15 height 15
click at [32, 218] on div at bounding box center [33, 209] width 22 height 22
click at [31, 301] on div at bounding box center [33, 298] width 11 height 11
click at [224, 545] on div "Shapes" at bounding box center [240, 653] width 32 height 9
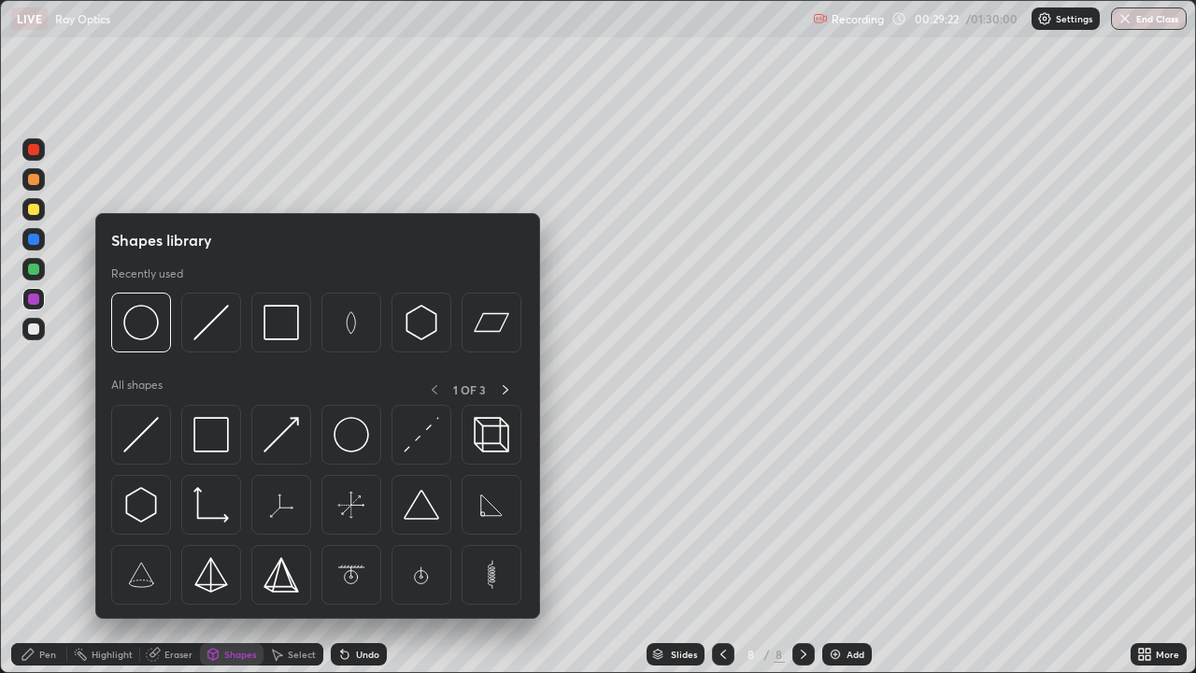
click at [173, 545] on div "Eraser" at bounding box center [178, 653] width 28 height 9
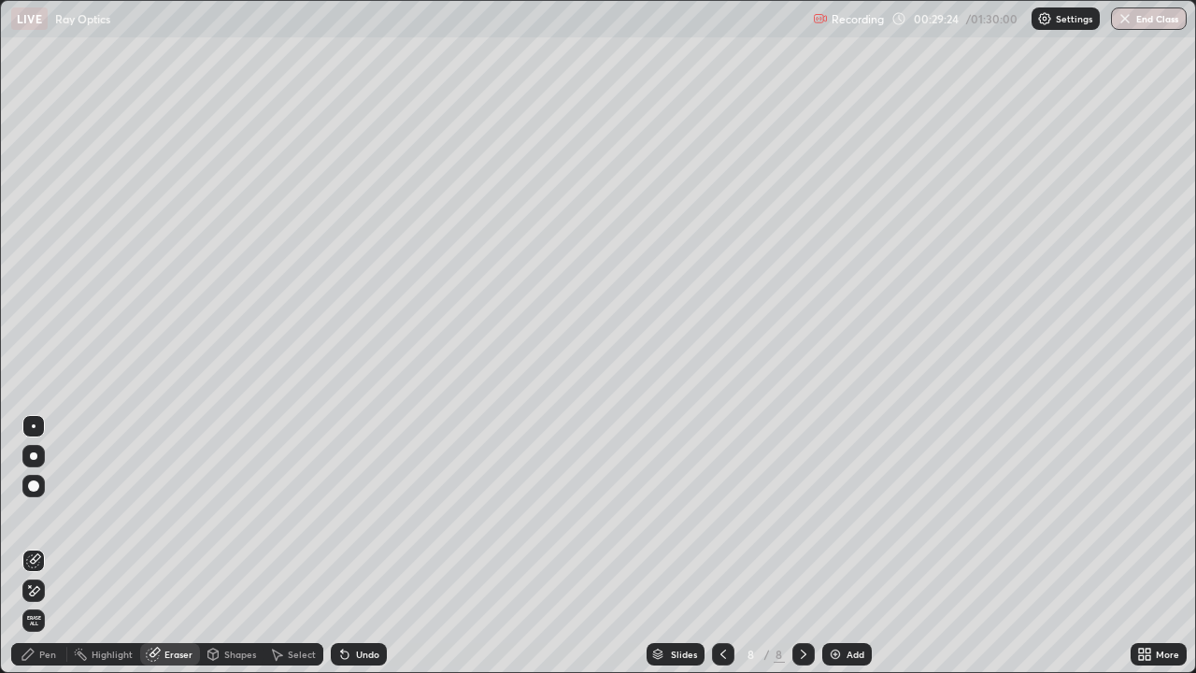
click at [48, 545] on div "Pen" at bounding box center [47, 653] width 17 height 9
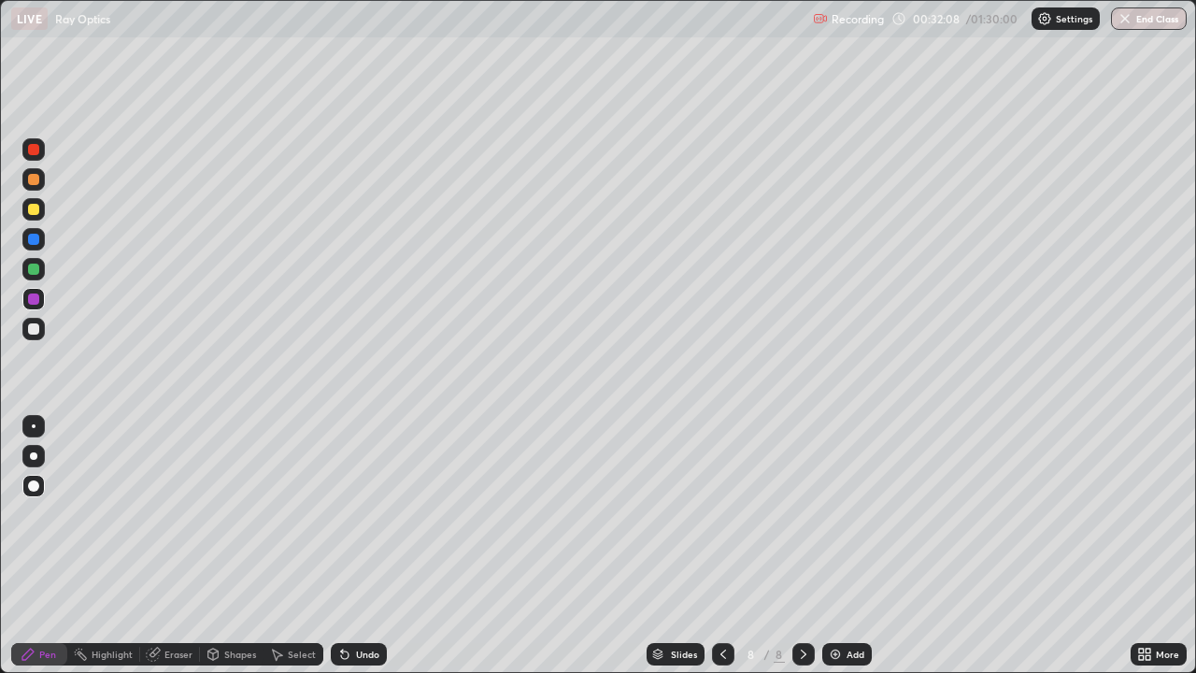
click at [836, 545] on img at bounding box center [835, 653] width 15 height 15
click at [31, 242] on div at bounding box center [33, 239] width 11 height 11
click at [196, 545] on div "Eraser" at bounding box center [170, 654] width 60 height 22
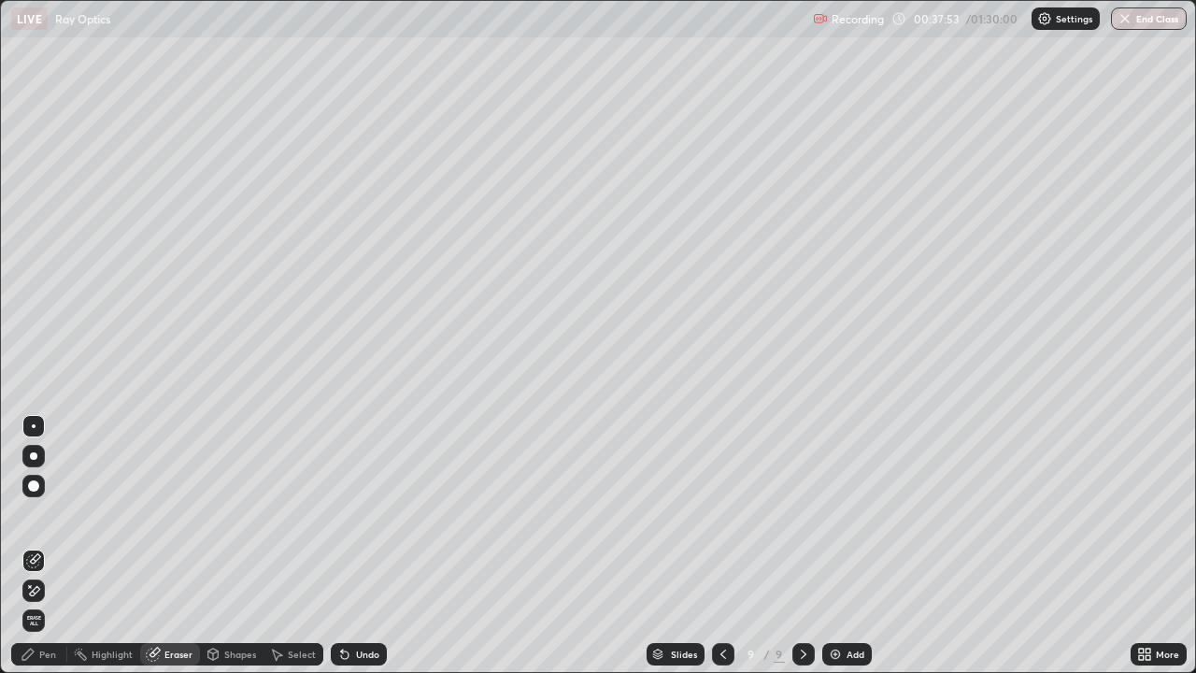
click at [41, 545] on div "Pen" at bounding box center [47, 653] width 17 height 9
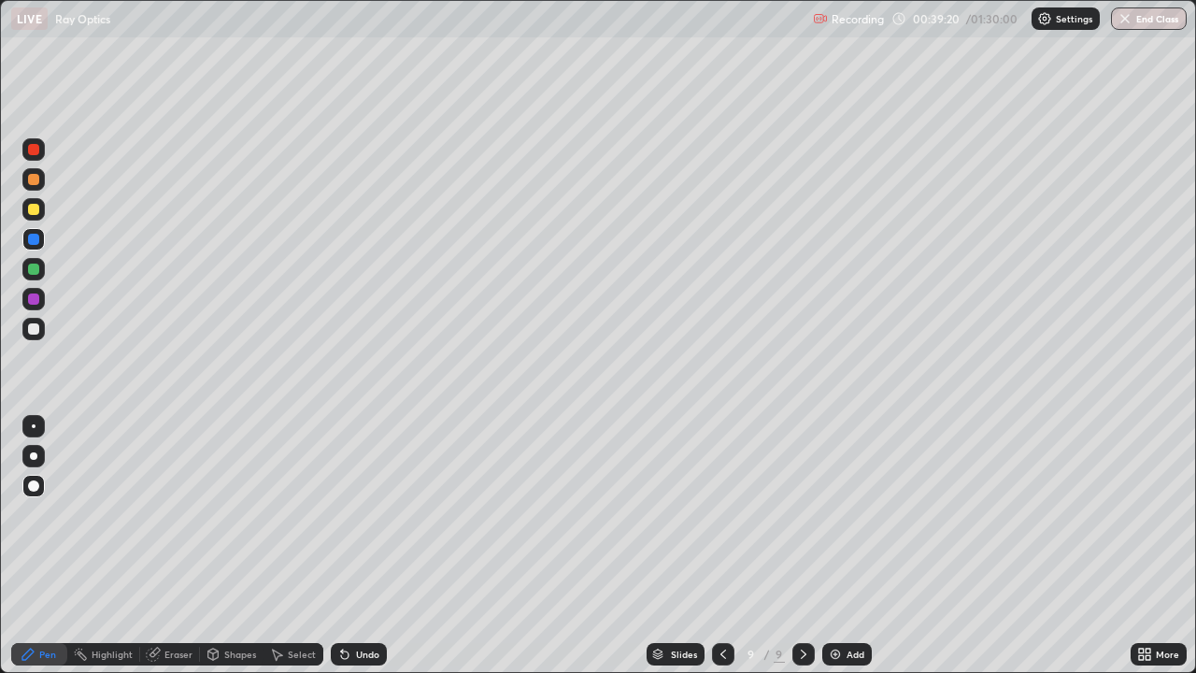
click at [838, 545] on img at bounding box center [835, 653] width 15 height 15
click at [1146, 28] on button "End Class" at bounding box center [1149, 18] width 76 height 22
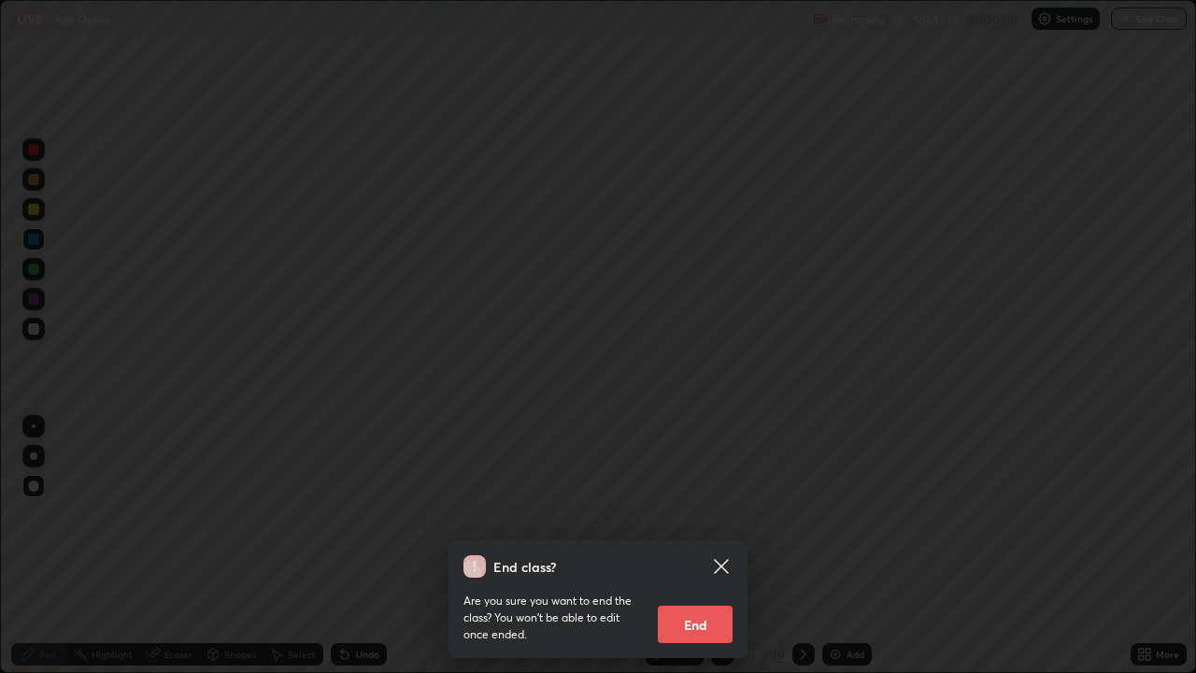
click at [719, 545] on icon at bounding box center [721, 566] width 22 height 22
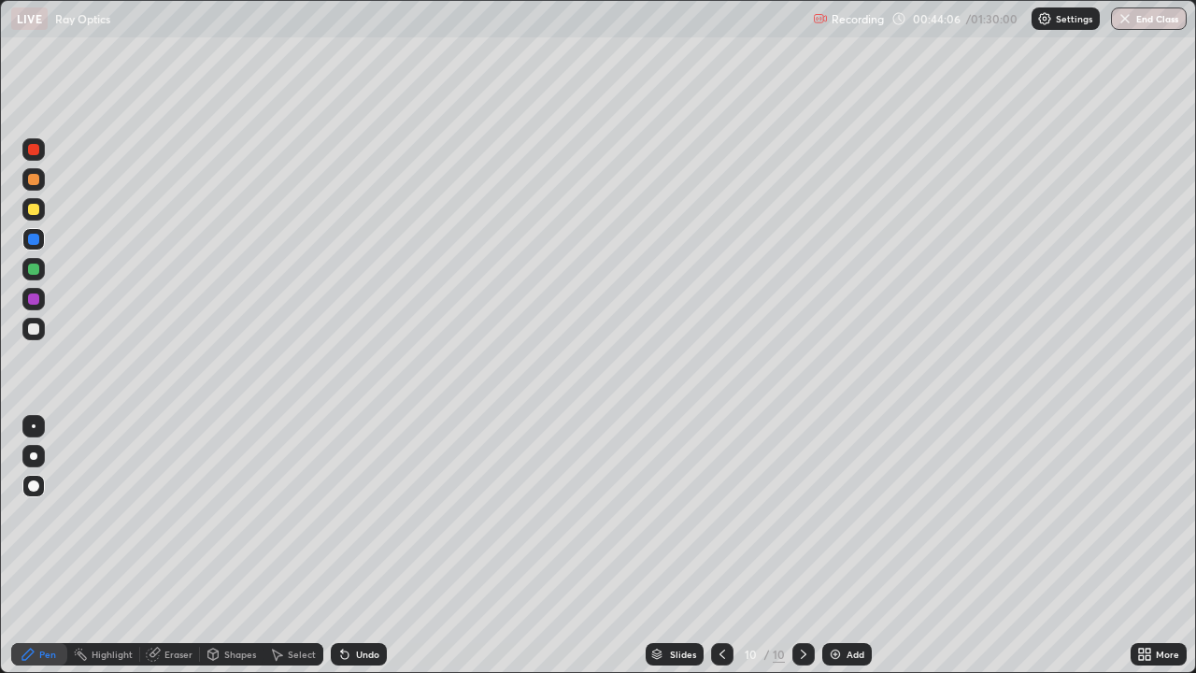
click at [837, 545] on img at bounding box center [835, 653] width 15 height 15
click at [846, 545] on div "Add" at bounding box center [855, 653] width 18 height 9
click at [36, 149] on div at bounding box center [33, 149] width 11 height 11
click at [832, 545] on img at bounding box center [835, 653] width 15 height 15
click at [1122, 21] on img "button" at bounding box center [1124, 18] width 15 height 15
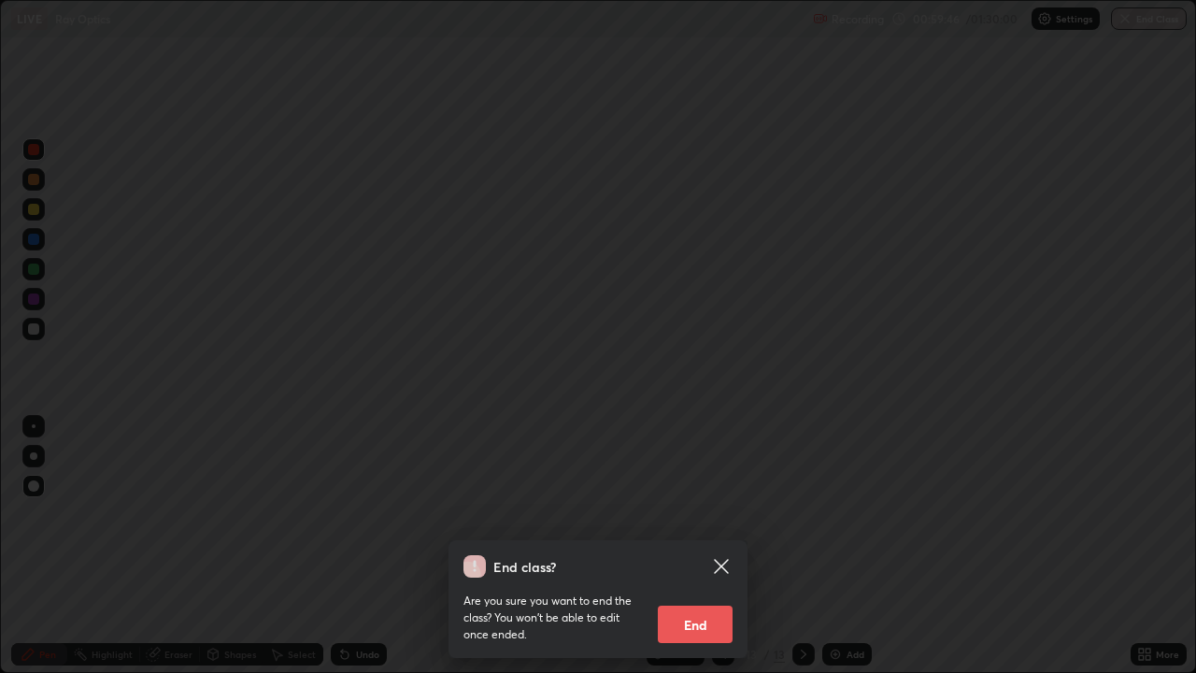
click at [694, 545] on button "End" at bounding box center [695, 623] width 75 height 37
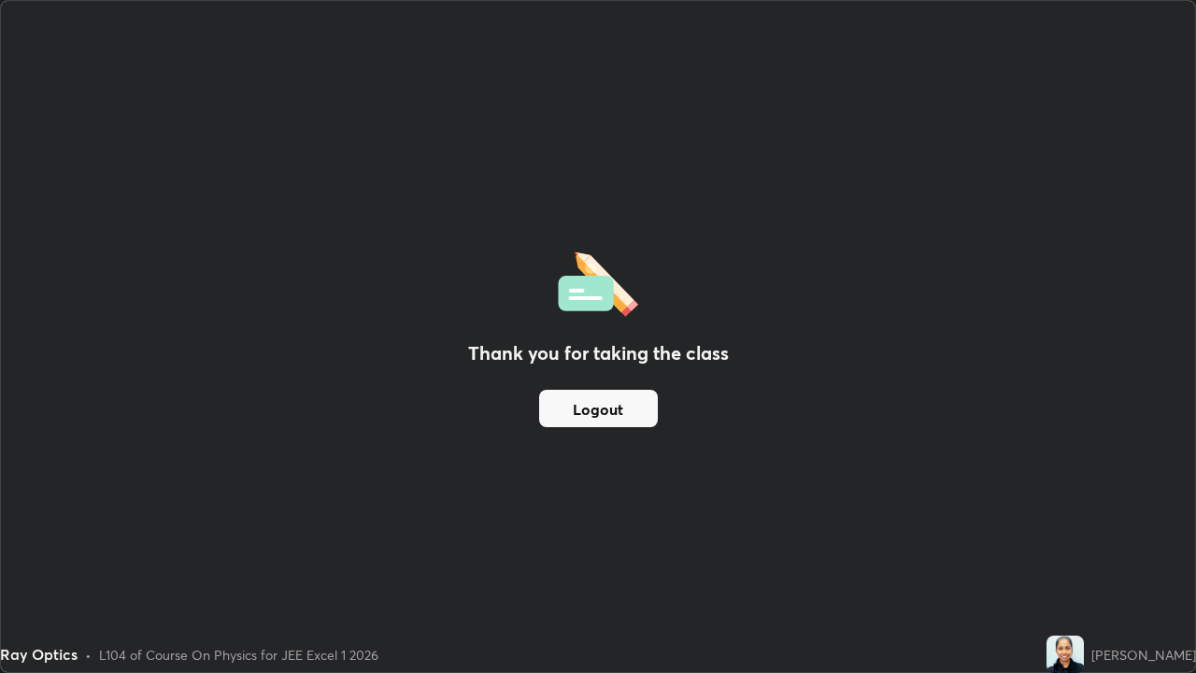
click at [590, 418] on button "Logout" at bounding box center [598, 408] width 119 height 37
click at [599, 414] on button "Logout" at bounding box center [598, 408] width 119 height 37
click at [602, 408] on button "Logout" at bounding box center [598, 408] width 119 height 37
click at [593, 412] on button "Logout" at bounding box center [598, 408] width 119 height 37
